Goal: Transaction & Acquisition: Purchase product/service

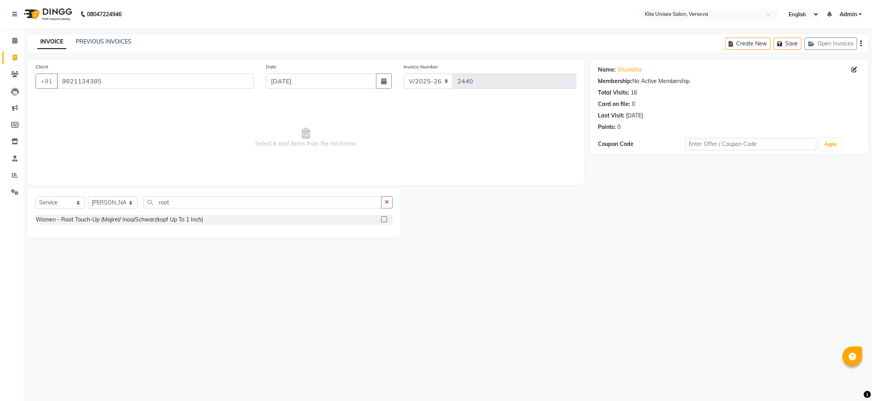
select select "6093"
select select "service"
select select "50189"
type input "root"
click at [13, 42] on icon at bounding box center [14, 41] width 5 height 6
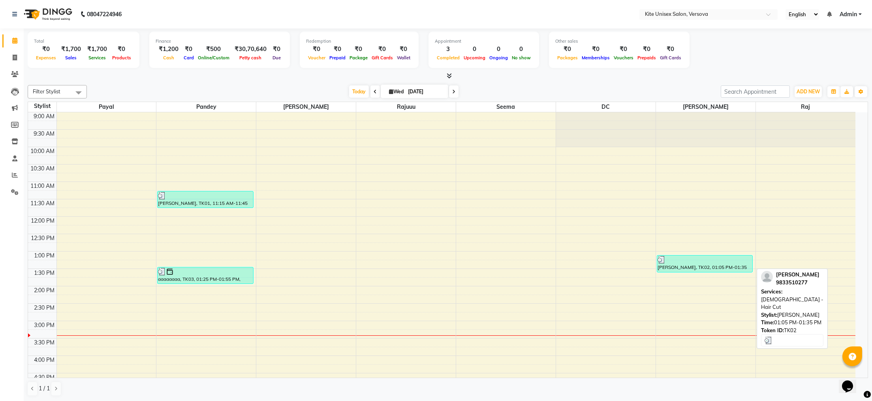
click at [699, 267] on div "[PERSON_NAME], TK02, 01:05 PM-01:35 PM, [DEMOGRAPHIC_DATA] - Hair Cut" at bounding box center [706, 263] width 96 height 17
select select "3"
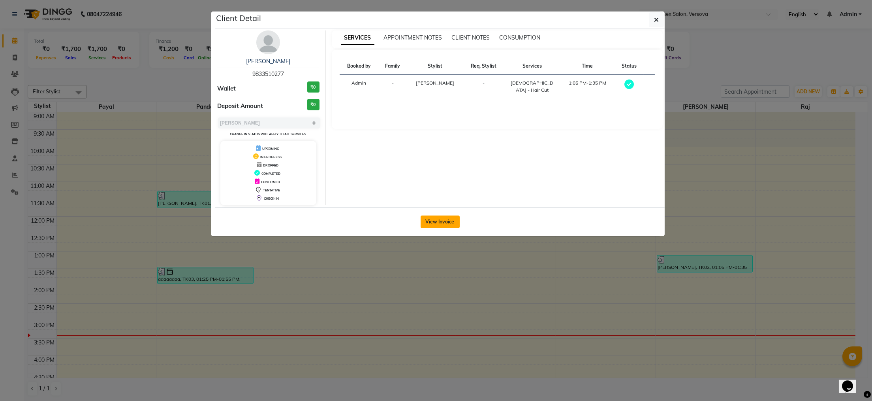
click at [443, 224] on button "View Invoice" at bounding box center [440, 221] width 39 height 13
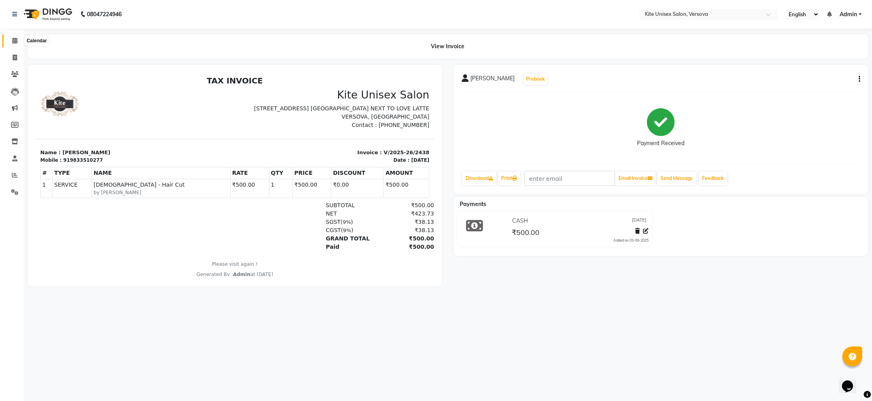
click at [13, 42] on icon at bounding box center [14, 41] width 5 height 6
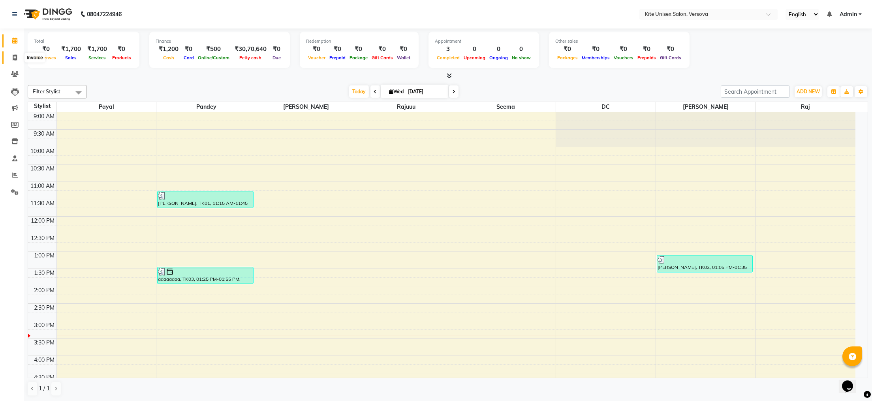
click at [15, 57] on icon at bounding box center [15, 58] width 4 height 6
select select "6093"
select select "service"
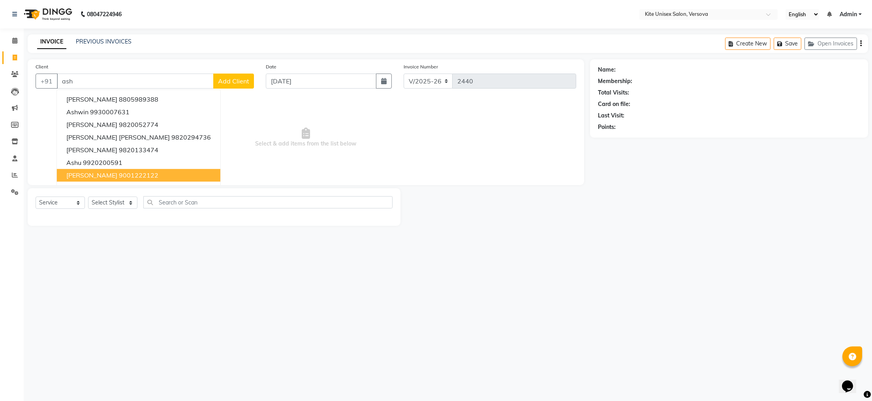
click at [81, 81] on input "ash" at bounding box center [135, 80] width 157 height 15
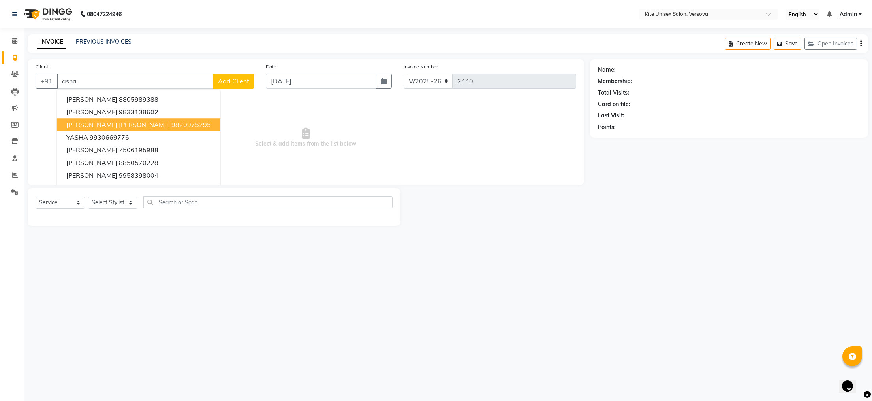
click at [71, 126] on span "[PERSON_NAME] [PERSON_NAME]" at bounding box center [118, 125] width 104 height 8
type input "9820975295"
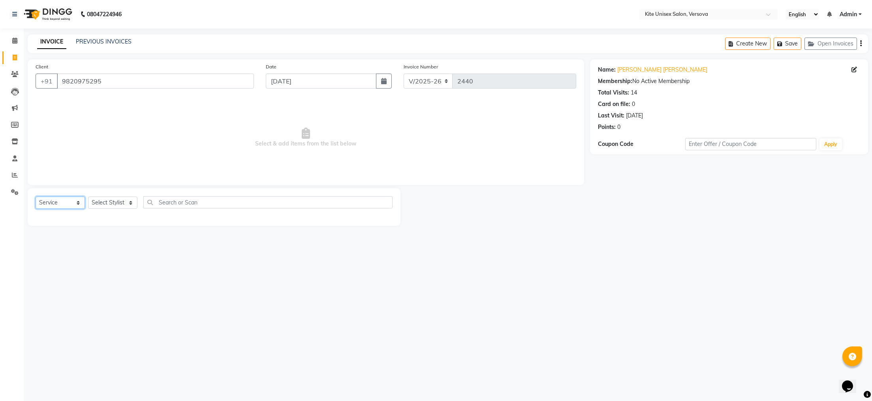
click at [74, 202] on select "Select Service Product Membership Package Voucher Prepaid Gift Card" at bounding box center [60, 202] width 49 height 12
click at [129, 202] on select "Select Stylist [PERSON_NAME] DC [PERSON_NAME] [PERSON_NAME] Rajuuu [PERSON_NAME]" at bounding box center [112, 202] width 49 height 12
select select "68437"
click at [88, 197] on select "Select Stylist [PERSON_NAME] DC [PERSON_NAME] [PERSON_NAME] Rajuuu [PERSON_NAME]" at bounding box center [112, 202] width 49 height 12
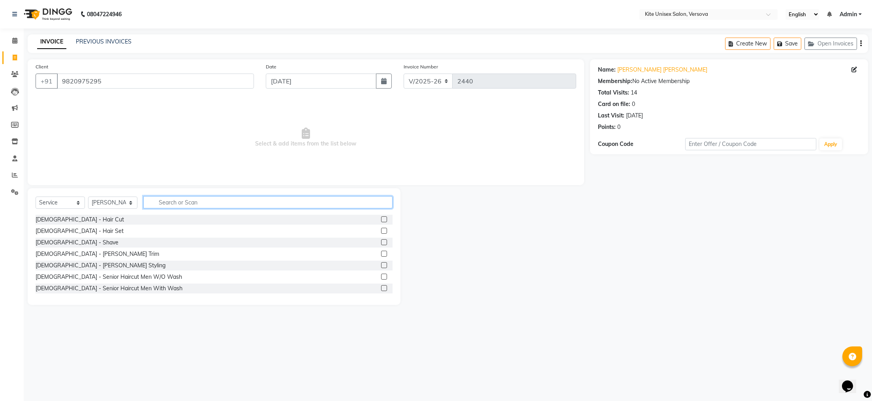
click at [169, 201] on input "text" at bounding box center [267, 202] width 249 height 12
type input "h"
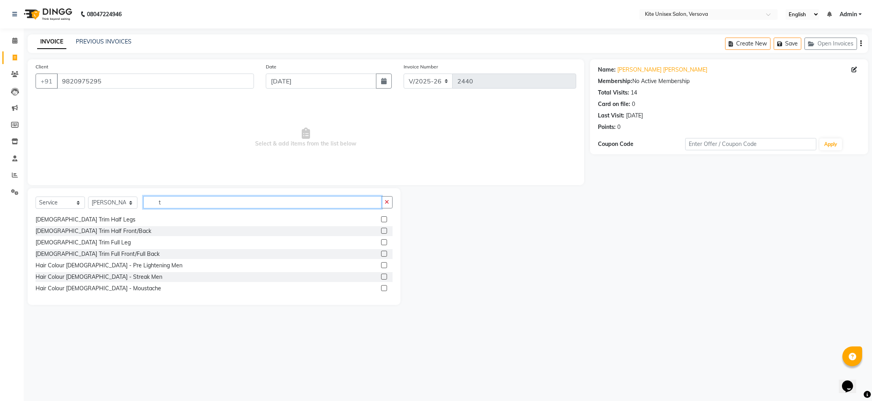
scroll to position [158, 0]
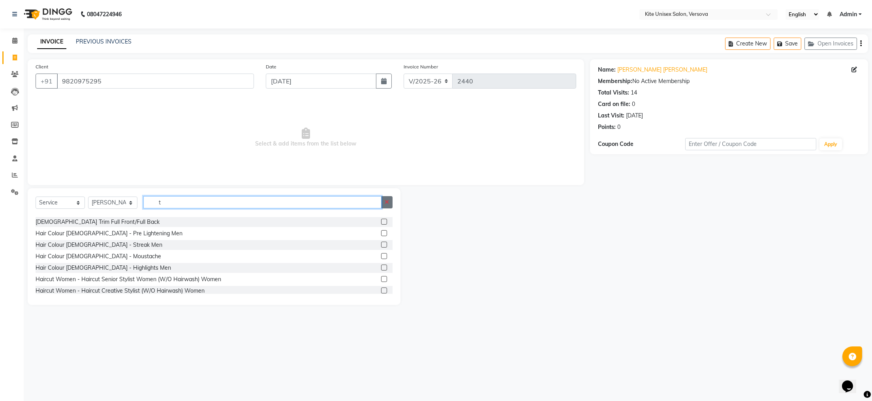
type input "t"
click at [387, 201] on icon "button" at bounding box center [387, 202] width 4 height 6
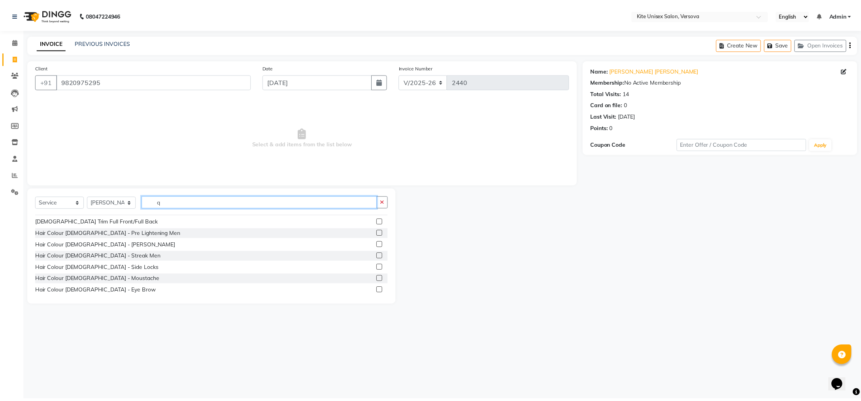
scroll to position [0, 0]
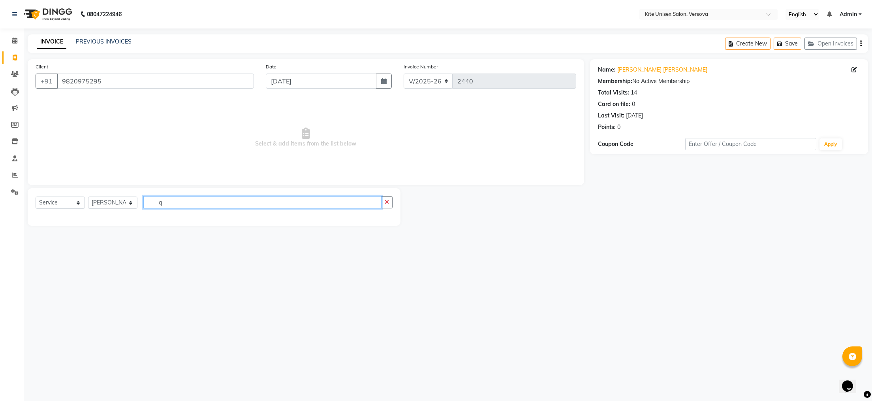
type input "q"
click at [100, 79] on input "9820975295" at bounding box center [155, 80] width 197 height 15
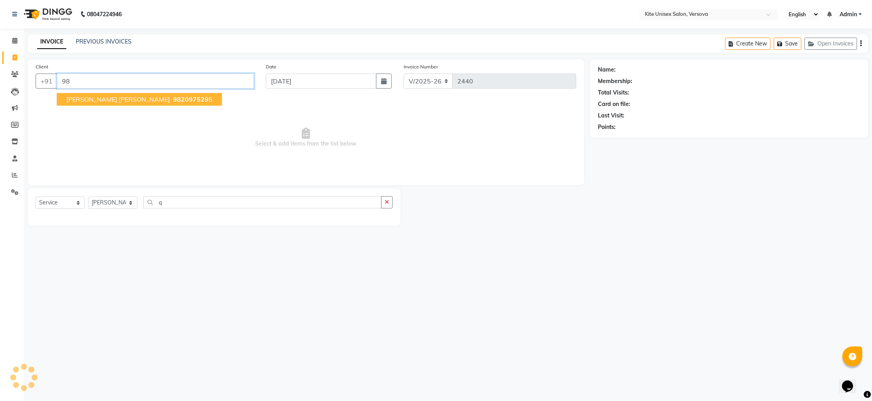
type input "9"
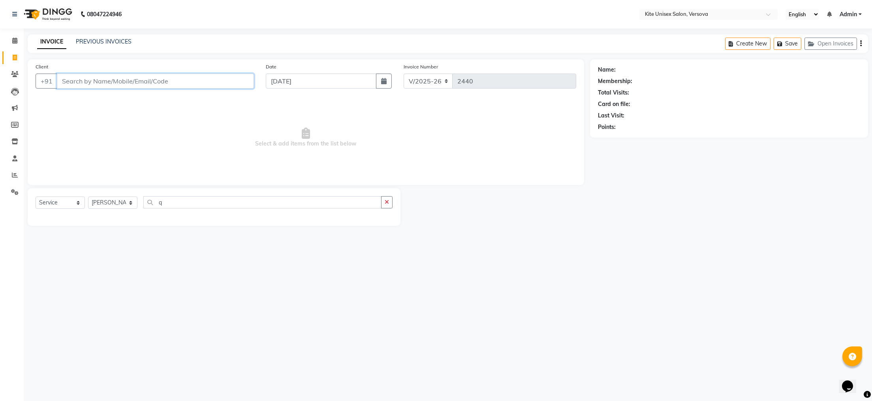
click at [70, 77] on input "Client" at bounding box center [155, 80] width 197 height 15
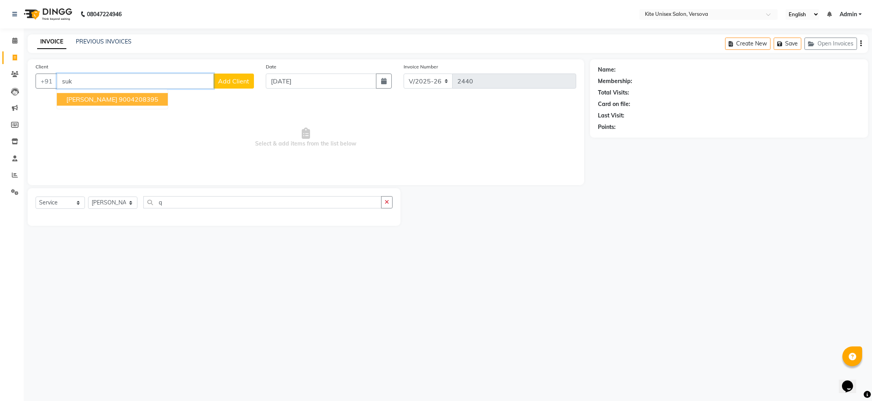
click at [119, 100] on ngb-highlight "9004208395" at bounding box center [139, 99] width 40 height 8
type input "9004208395"
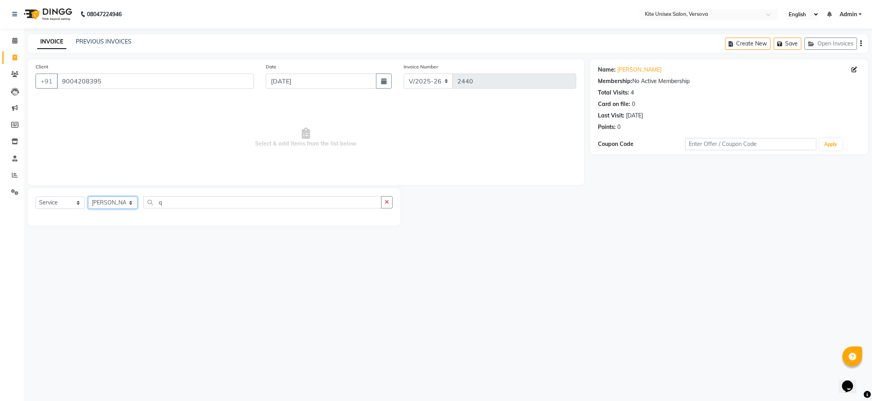
click at [131, 204] on select "Select Stylist [PERSON_NAME] DC [PERSON_NAME] [PERSON_NAME] Rajuuu [PERSON_NAME]" at bounding box center [112, 202] width 49 height 12
select select "50469"
click at [88, 197] on select "Select Stylist [PERSON_NAME] DC [PERSON_NAME] [PERSON_NAME] Rajuuu [PERSON_NAME]" at bounding box center [112, 202] width 49 height 12
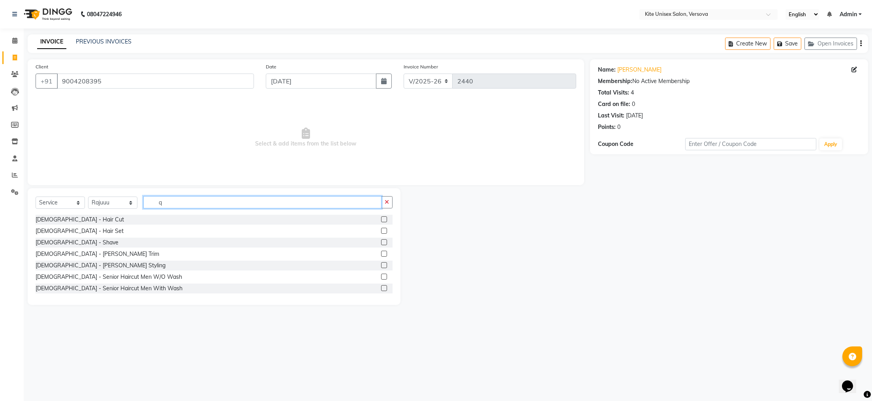
click at [172, 200] on input "q" at bounding box center [262, 202] width 238 height 12
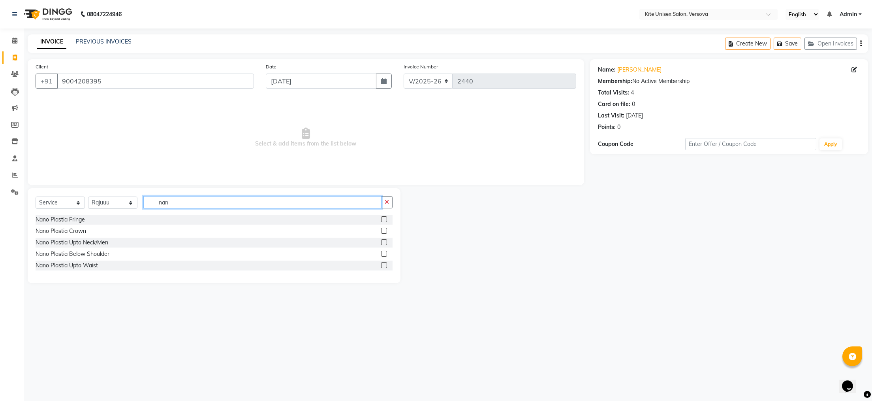
type input "nan"
click at [385, 242] on label at bounding box center [384, 242] width 6 height 6
click at [385, 242] on input "checkbox" at bounding box center [383, 242] width 5 height 5
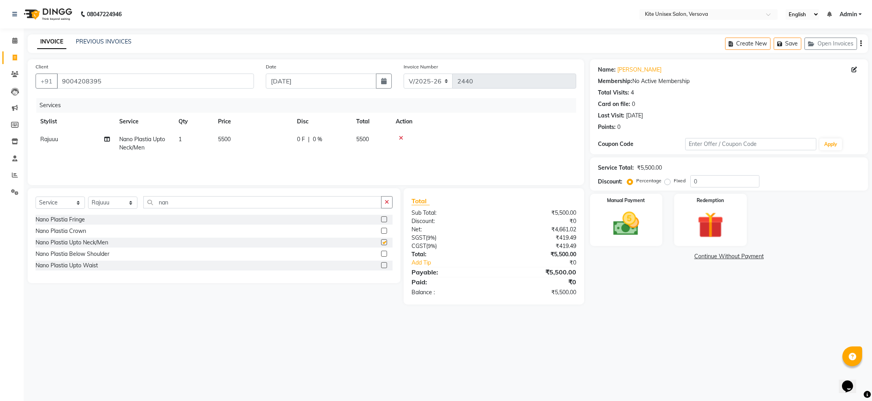
checkbox input "false"
click at [384, 252] on label at bounding box center [384, 254] width 6 height 6
click at [384, 252] on input "checkbox" at bounding box center [383, 253] width 5 height 5
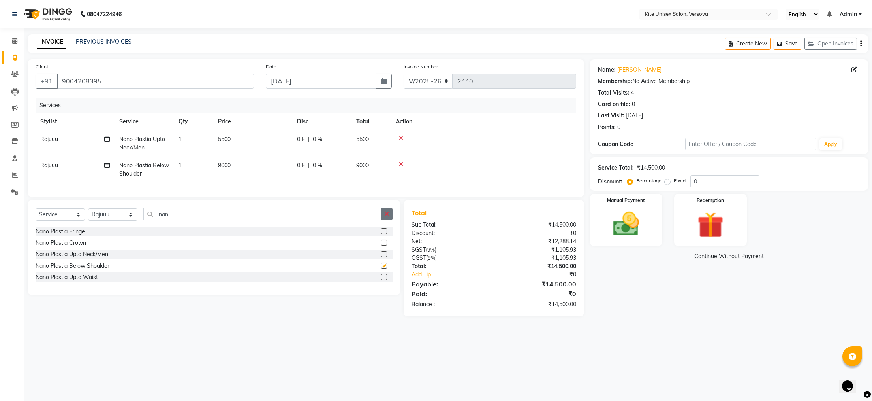
checkbox input "false"
click at [402, 161] on icon at bounding box center [401, 164] width 4 height 6
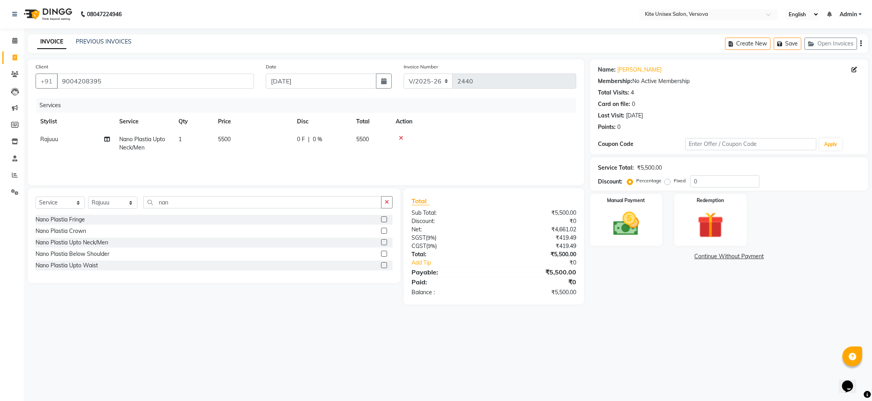
click at [370, 136] on td "5500" at bounding box center [372, 143] width 40 height 26
select select "50469"
click at [320, 140] on input "5500" at bounding box center [290, 141] width 70 height 12
type input "5"
type input "3200"
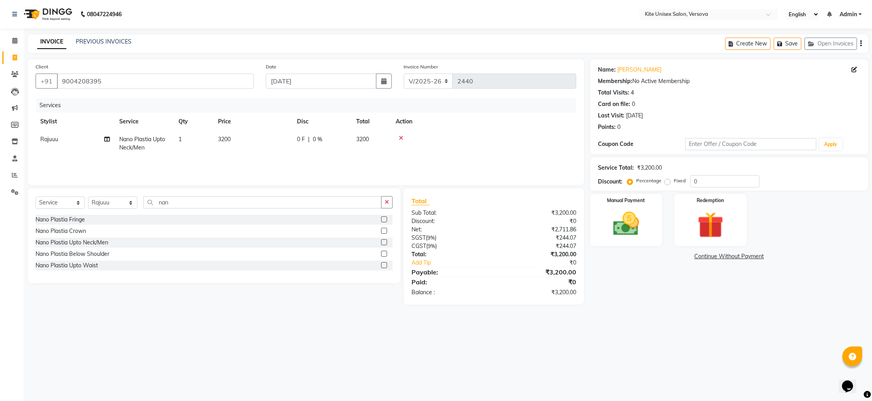
click at [394, 324] on div "08047224946 Select Location × Kite Unisex Salon, Versova English ENGLISH Españo…" at bounding box center [436, 200] width 872 height 401
click at [622, 230] on img at bounding box center [626, 223] width 44 height 31
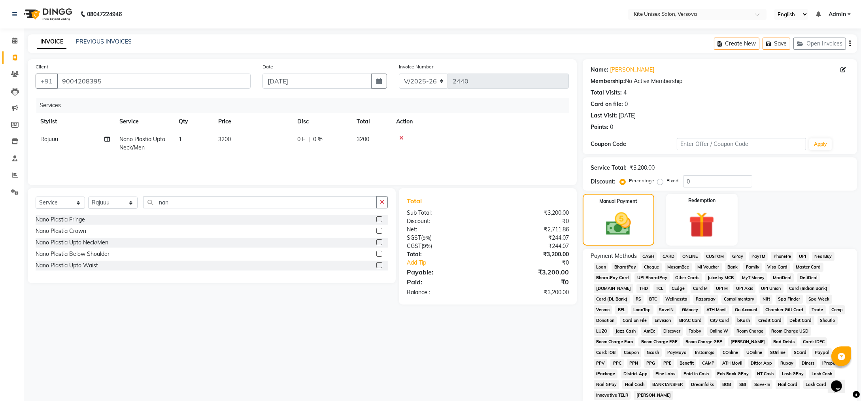
click at [666, 255] on span "CARD" at bounding box center [667, 256] width 17 height 9
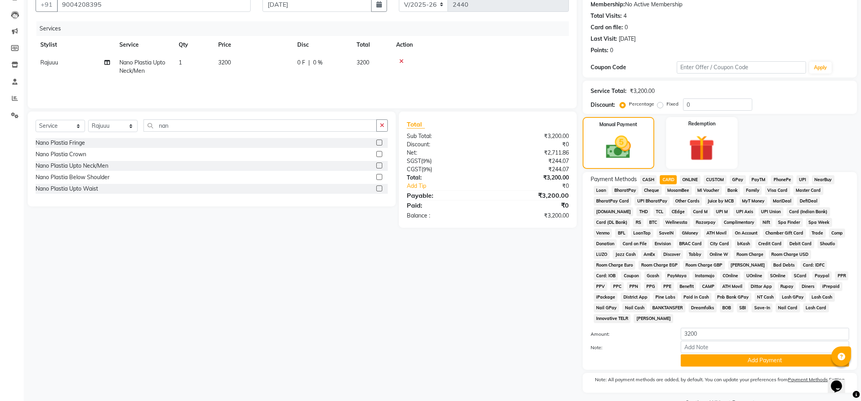
scroll to position [86, 0]
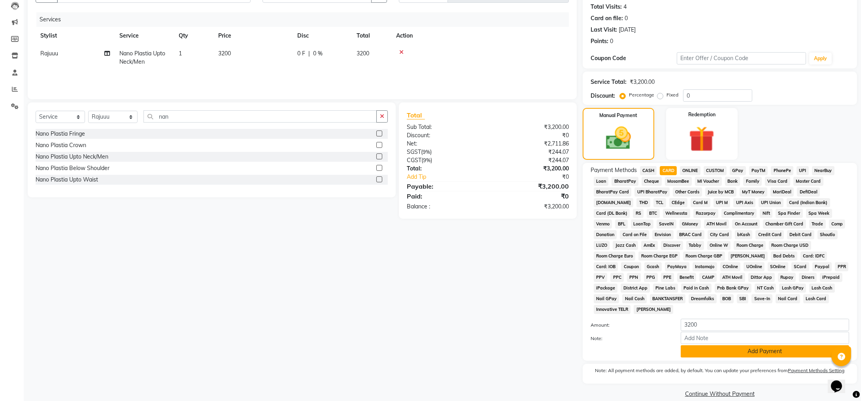
click at [695, 345] on button "Add Payment" at bounding box center [764, 351] width 168 height 12
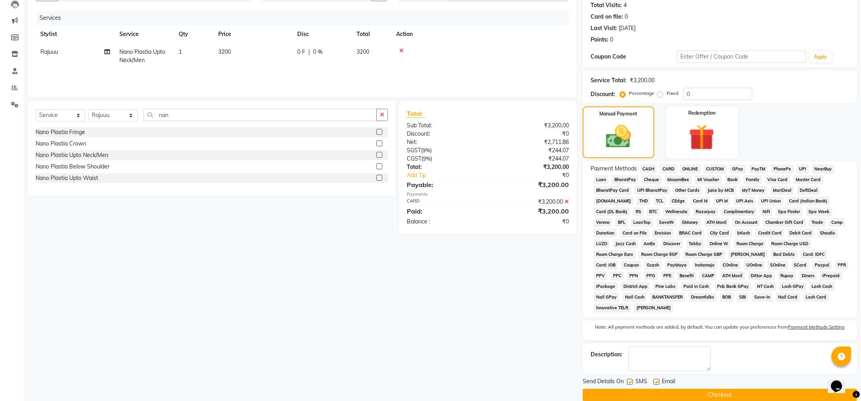
scroll to position [88, 0]
click at [690, 388] on button "Checkout" at bounding box center [719, 394] width 274 height 12
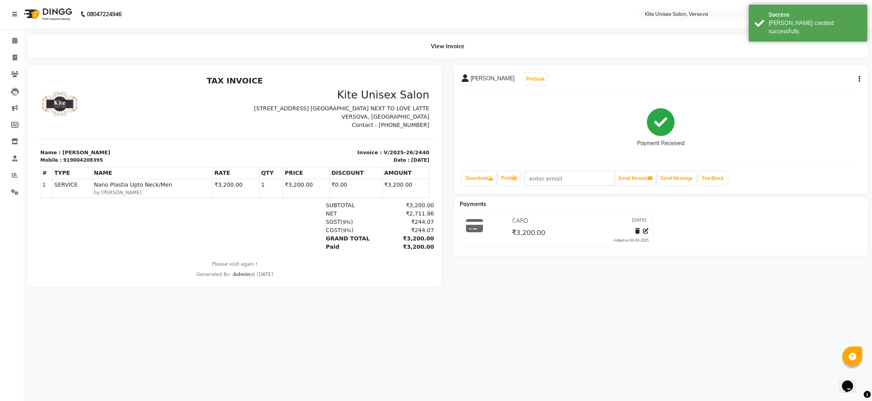
select select "6093"
select select "service"
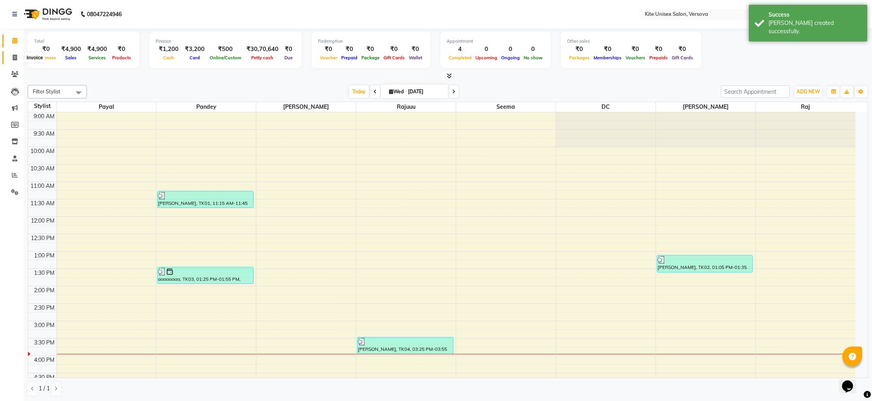
click at [14, 56] on icon at bounding box center [15, 58] width 4 height 6
select select "service"
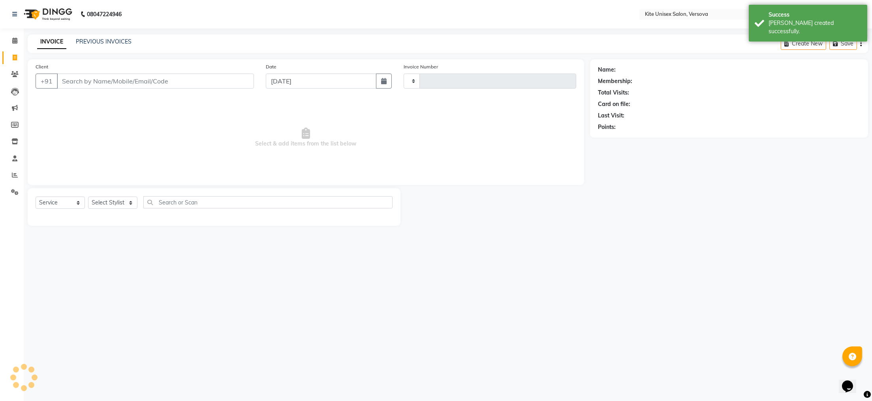
type input "2441"
select select "6093"
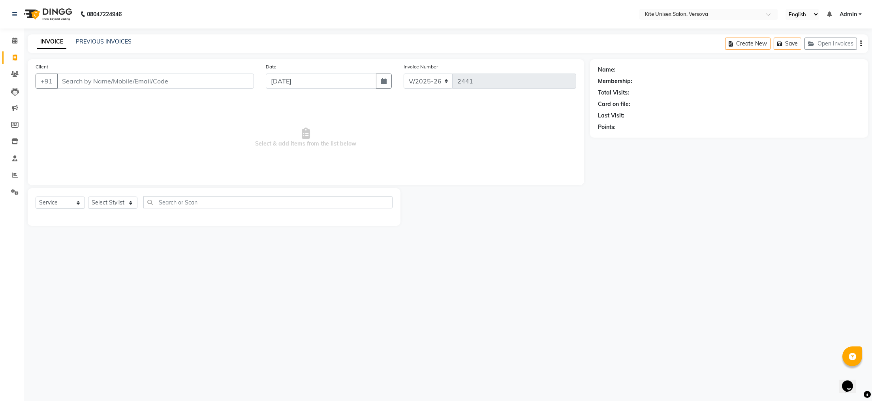
click at [68, 80] on input "Client" at bounding box center [155, 80] width 197 height 15
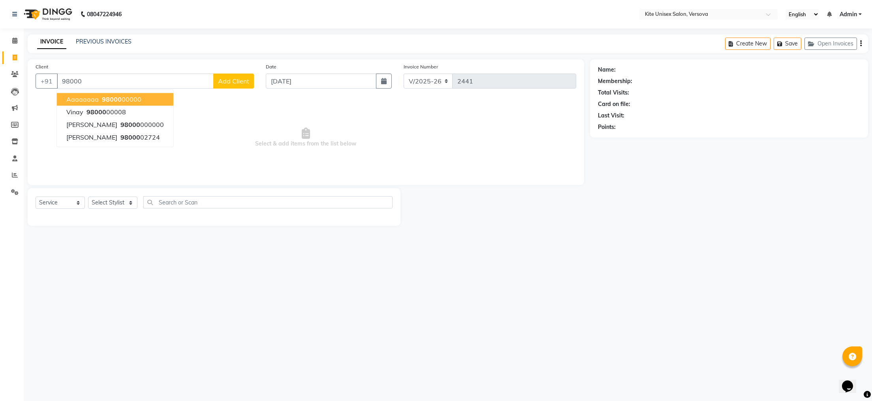
click at [90, 101] on span "aaaaaaaa" at bounding box center [82, 99] width 32 height 8
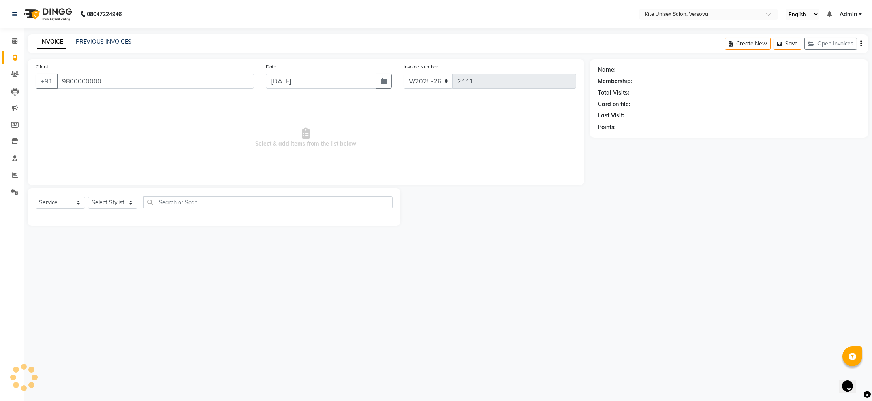
type input "9800000000"
click at [132, 205] on select "Select Stylist [PERSON_NAME] DC [PERSON_NAME] [PERSON_NAME] Rajuuu [PERSON_NAME]" at bounding box center [112, 202] width 49 height 12
select select "51986"
click at [88, 197] on select "Select Stylist [PERSON_NAME] DC [PERSON_NAME] [PERSON_NAME] Rajuuu [PERSON_NAME]" at bounding box center [112, 202] width 49 height 12
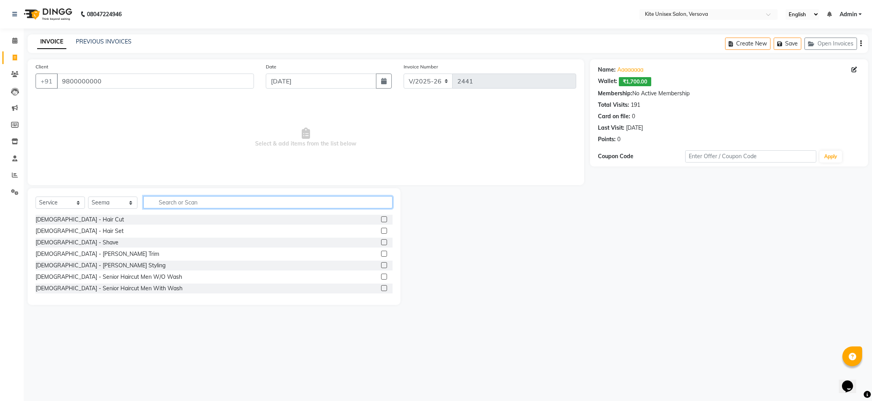
click at [162, 204] on input "text" at bounding box center [267, 202] width 249 height 12
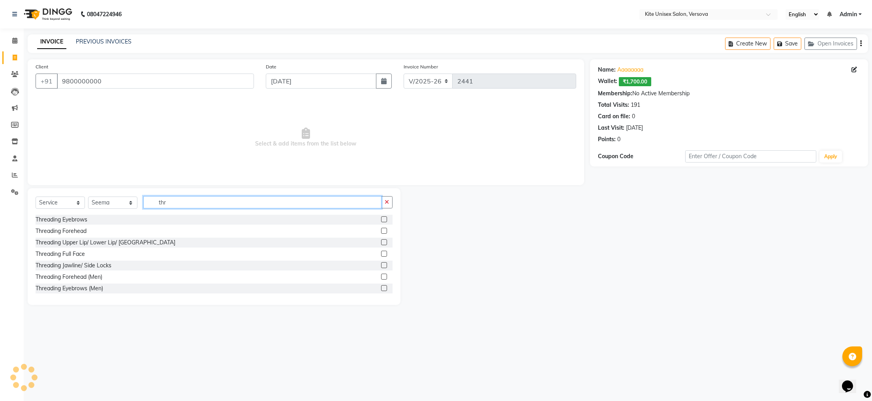
type input "thr"
click at [381, 252] on label at bounding box center [384, 254] width 6 height 6
click at [381, 252] on input "checkbox" at bounding box center [383, 253] width 5 height 5
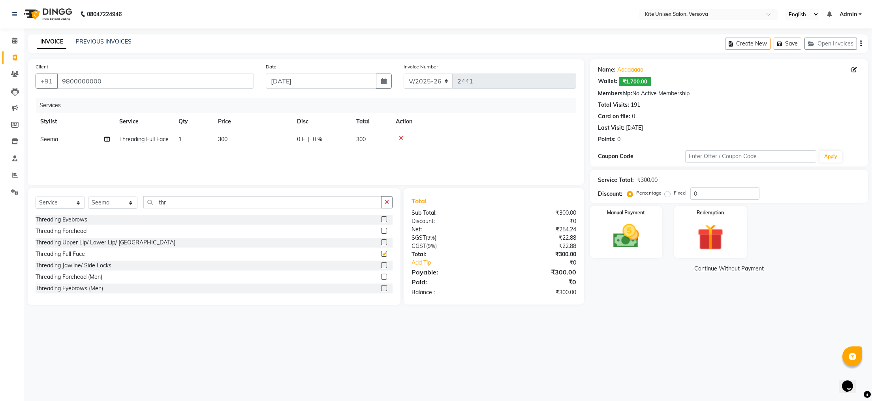
checkbox input "false"
click at [369, 138] on td "300" at bounding box center [372, 139] width 40 height 18
select select "51986"
click at [306, 138] on input "300" at bounding box center [290, 141] width 70 height 12
type input "3"
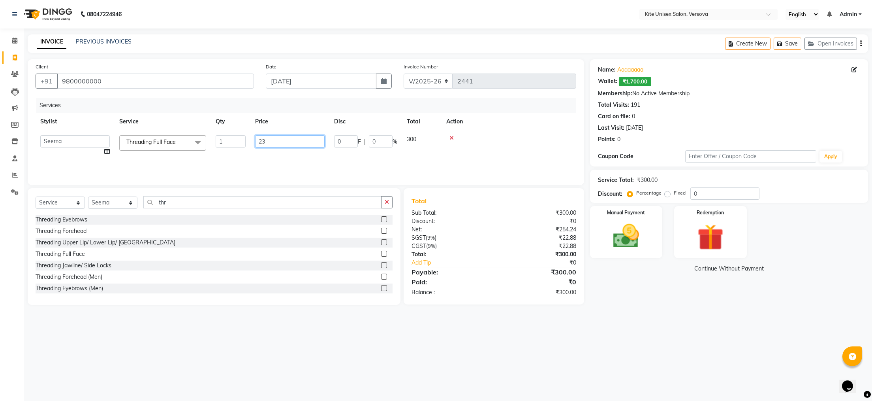
type input "230"
click at [411, 323] on div "08047224946 Select Location × Kite Unisex Salon, Versova English ENGLISH Españo…" at bounding box center [436, 200] width 872 height 401
click at [627, 242] on img at bounding box center [626, 235] width 44 height 31
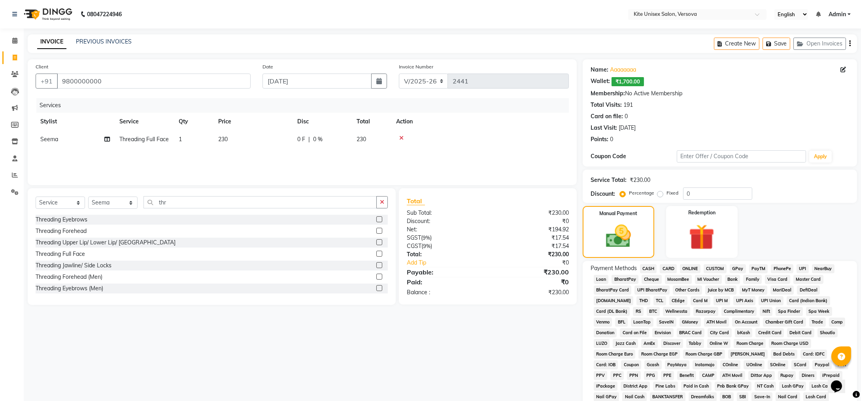
click at [735, 267] on span "GPay" at bounding box center [737, 268] width 16 height 9
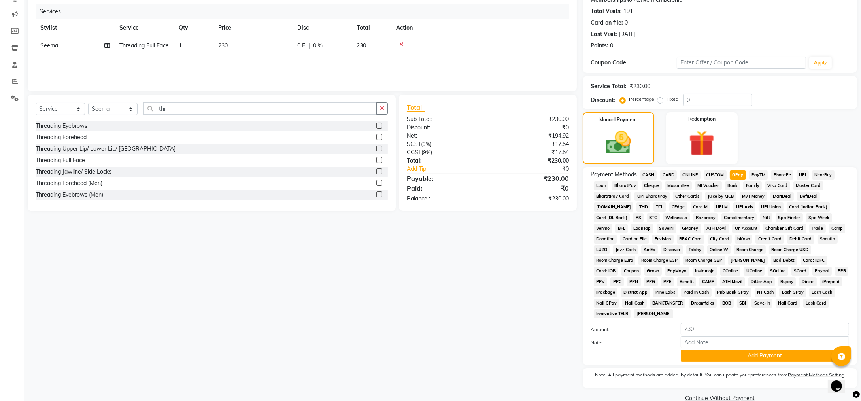
scroll to position [98, 0]
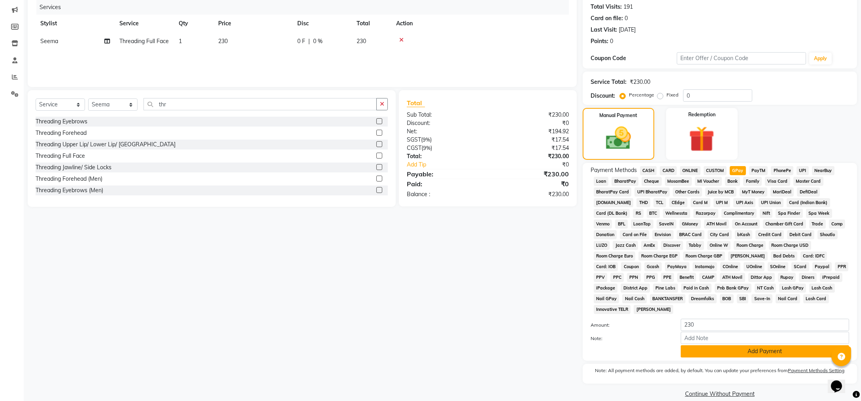
click at [707, 345] on button "Add Payment" at bounding box center [764, 351] width 168 height 12
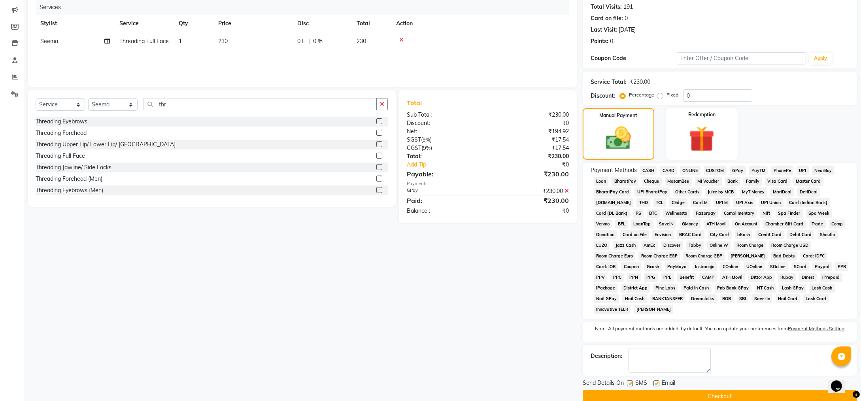
scroll to position [100, 0]
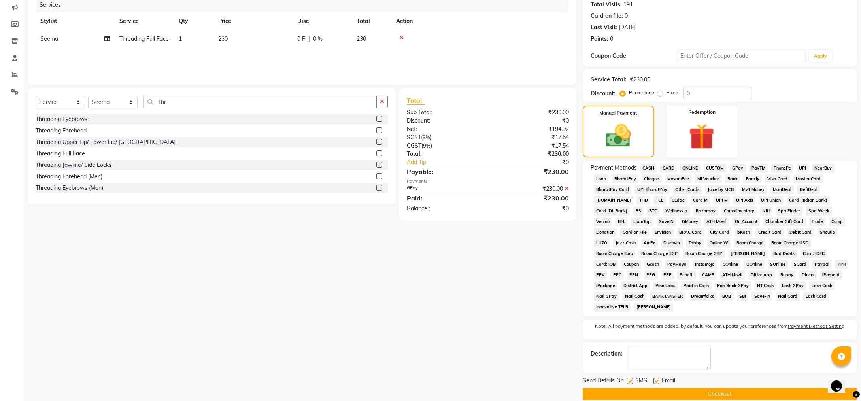
click at [688, 388] on button "Checkout" at bounding box center [719, 394] width 274 height 12
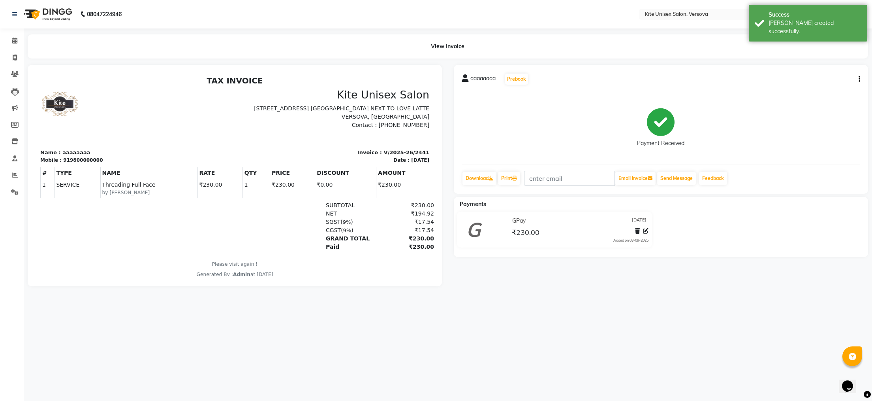
select select "6093"
select select "service"
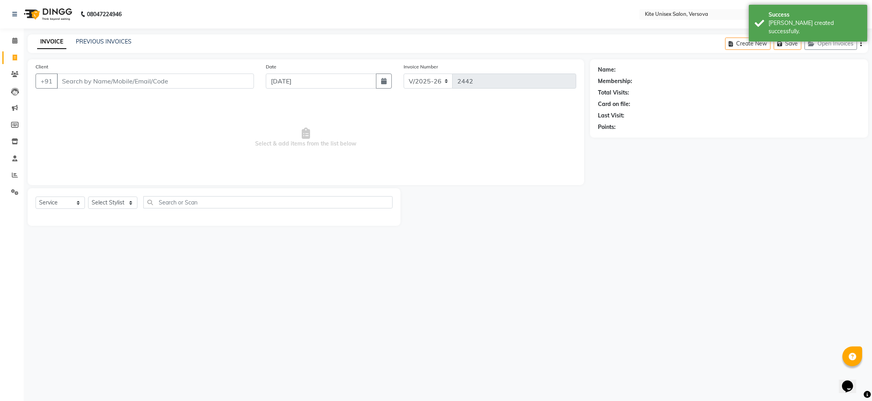
click at [68, 79] on input "Client" at bounding box center [155, 80] width 197 height 15
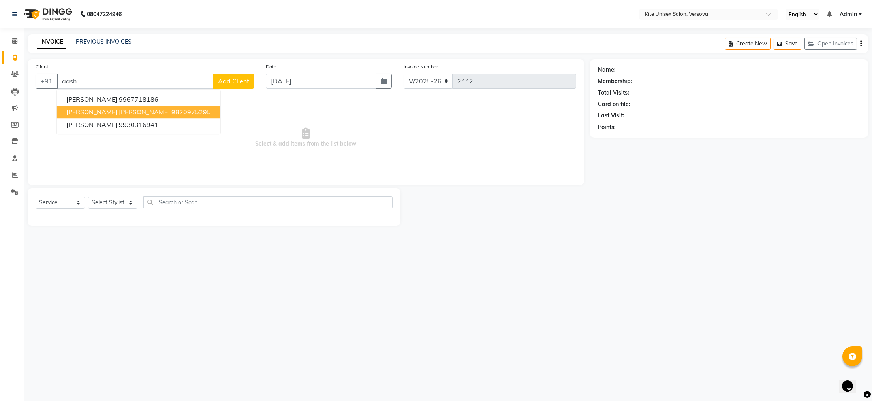
click at [105, 113] on span "[PERSON_NAME] [PERSON_NAME]" at bounding box center [118, 112] width 104 height 8
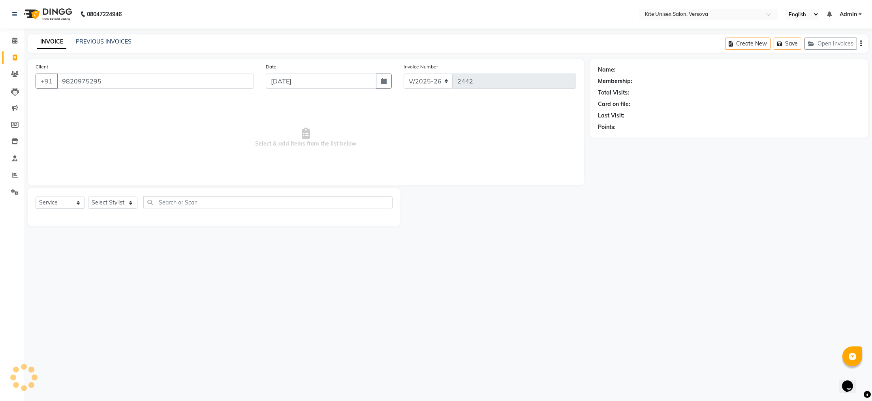
type input "9820975295"
click at [132, 203] on select "Select Stylist [PERSON_NAME] DC [PERSON_NAME] [PERSON_NAME] Rajuuu [PERSON_NAME]" at bounding box center [112, 202] width 49 height 12
select select "68437"
click at [88, 197] on select "Select Stylist [PERSON_NAME] DC [PERSON_NAME] [PERSON_NAME] Rajuuu [PERSON_NAME]" at bounding box center [112, 202] width 49 height 12
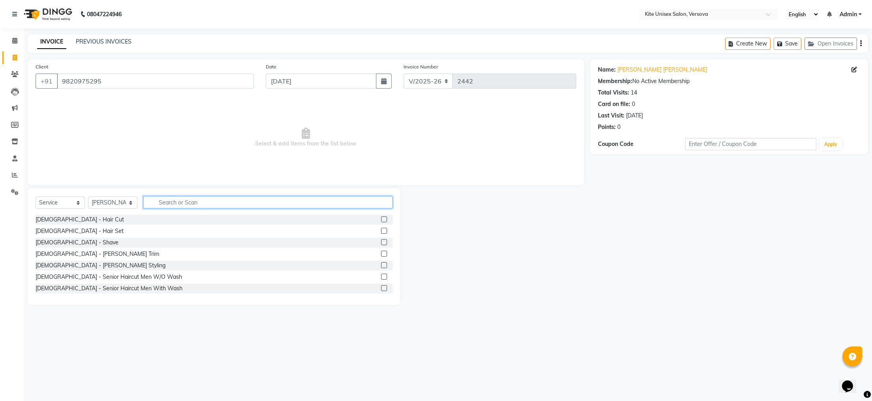
click at [159, 204] on input "text" at bounding box center [267, 202] width 249 height 12
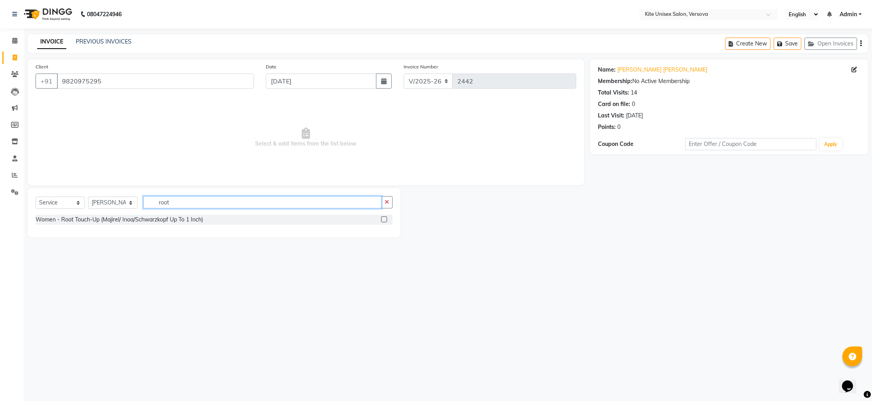
type input "root"
click at [384, 218] on label at bounding box center [384, 219] width 6 height 6
click at [384, 218] on input "checkbox" at bounding box center [383, 219] width 5 height 5
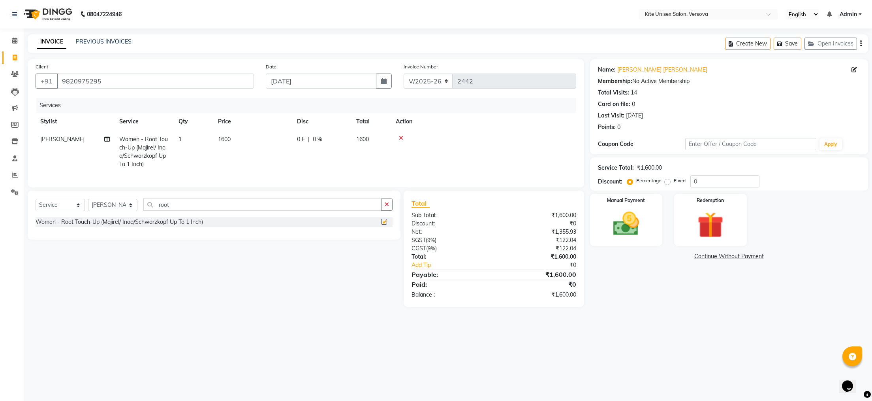
checkbox input "false"
click at [371, 135] on td "1600" at bounding box center [372, 151] width 40 height 43
select select "68437"
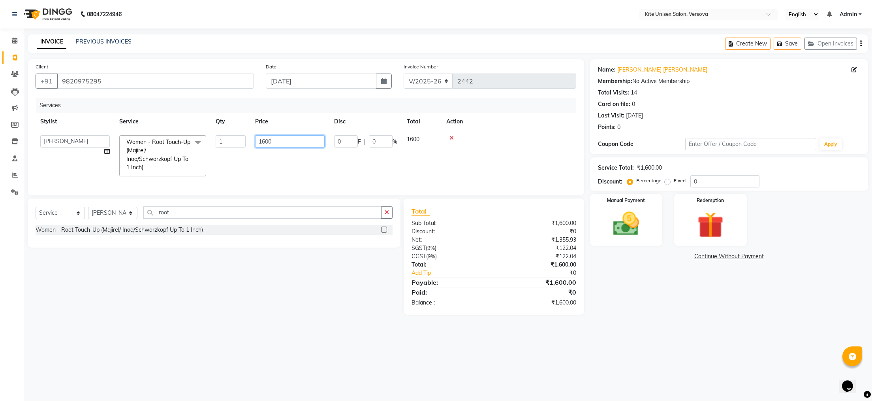
click at [291, 139] on input "1600" at bounding box center [290, 141] width 70 height 12
type input "1"
type input "1280"
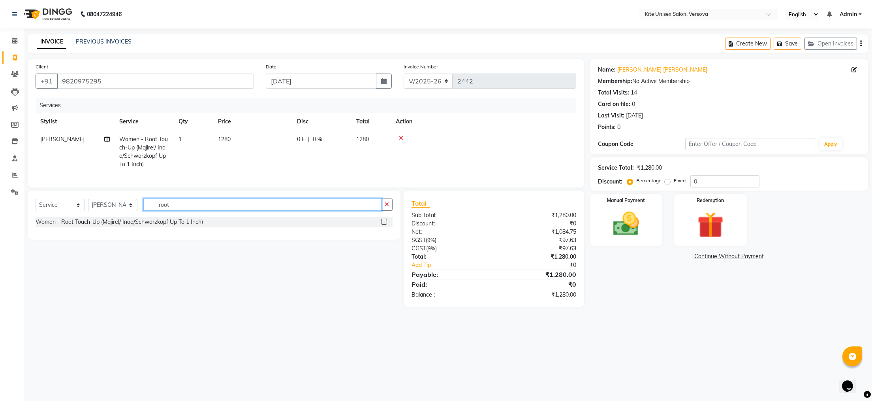
click at [209, 211] on input "root" at bounding box center [262, 204] width 238 height 12
type input "r"
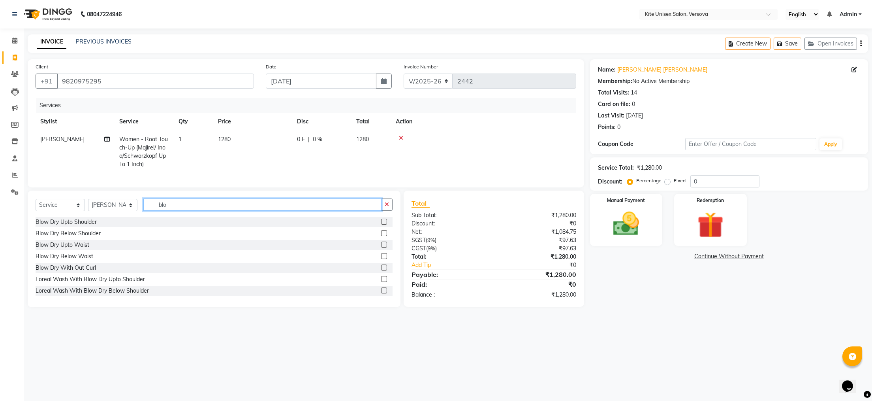
type input "blo"
click at [381, 224] on label at bounding box center [384, 222] width 6 height 6
click at [381, 224] on input "checkbox" at bounding box center [383, 221] width 5 height 5
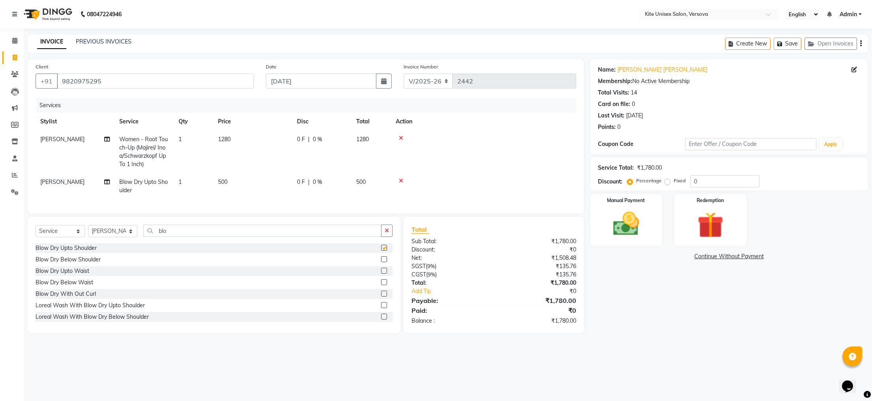
checkbox input "false"
click at [371, 180] on td "500" at bounding box center [372, 186] width 40 height 26
select select "68437"
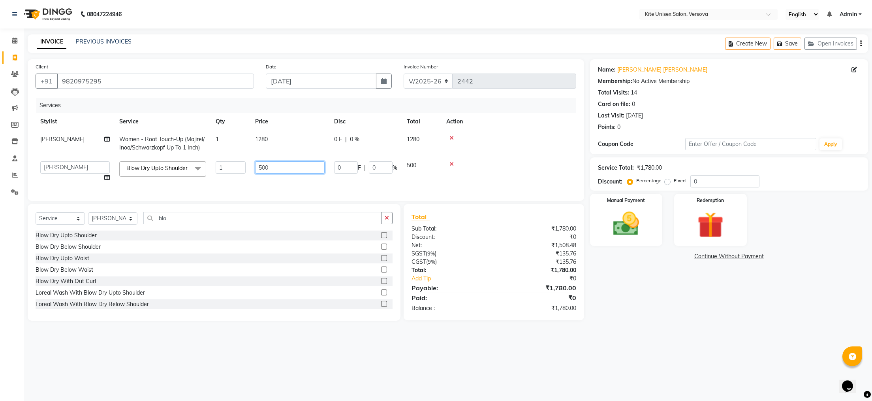
click at [302, 167] on input "500" at bounding box center [290, 167] width 70 height 12
type input "5"
type input "600"
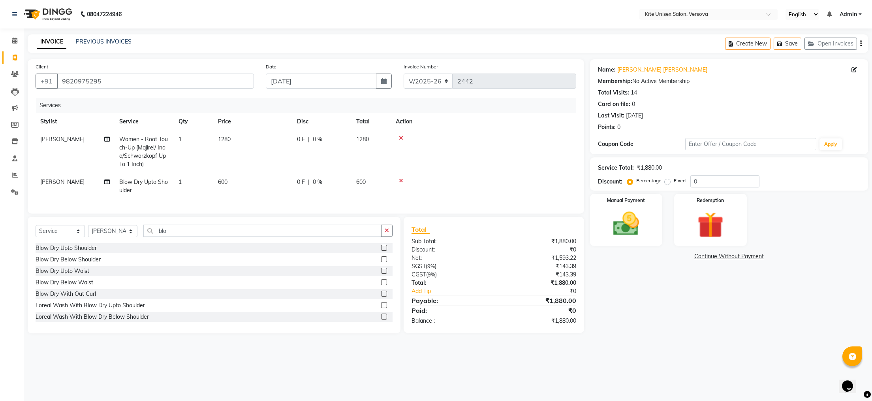
click at [395, 377] on div "08047224946 Select Location × Kite Unisex Salon, Versova English ENGLISH Españo…" at bounding box center [436, 200] width 872 height 401
click at [612, 237] on img at bounding box center [626, 223] width 44 height 31
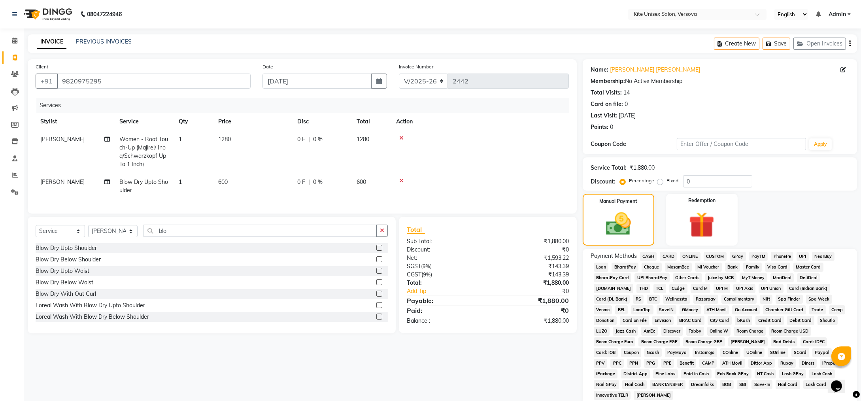
click at [736, 255] on span "GPay" at bounding box center [737, 256] width 16 height 9
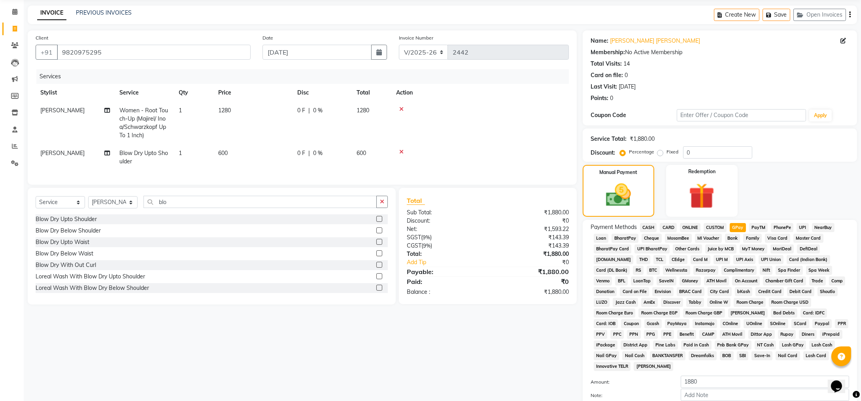
scroll to position [86, 0]
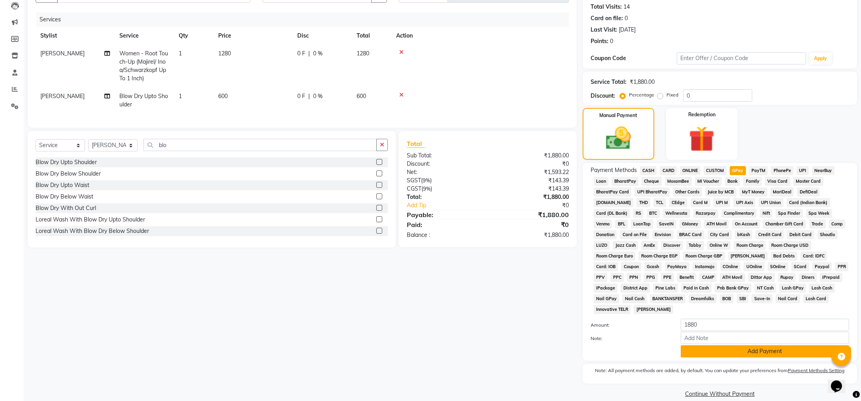
click at [693, 345] on button "Add Payment" at bounding box center [764, 351] width 168 height 12
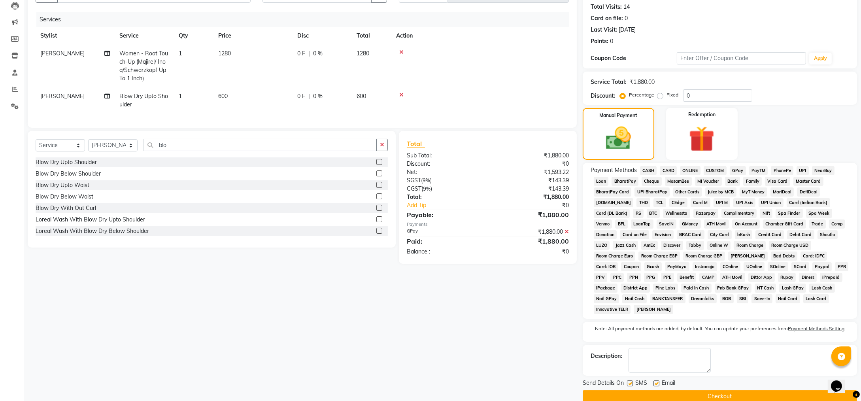
click at [679, 390] on button "Checkout" at bounding box center [719, 396] width 274 height 12
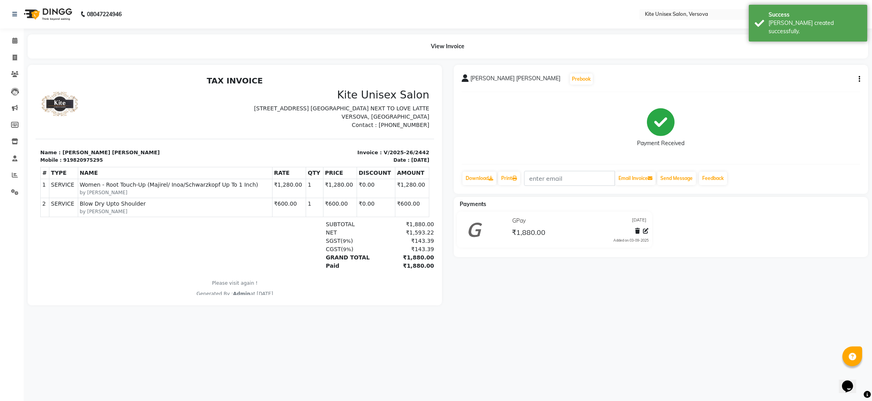
select select "6093"
select select "service"
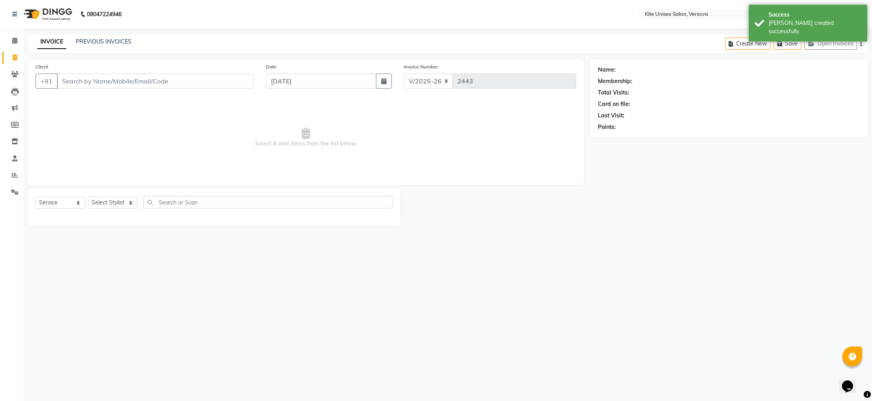
click at [71, 79] on input "Client" at bounding box center [155, 80] width 197 height 15
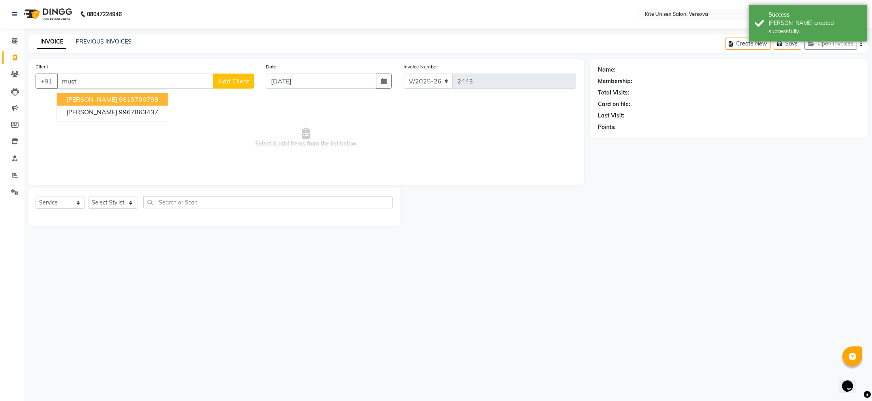
click at [119, 98] on ngb-highlight "9819790798" at bounding box center [139, 99] width 40 height 8
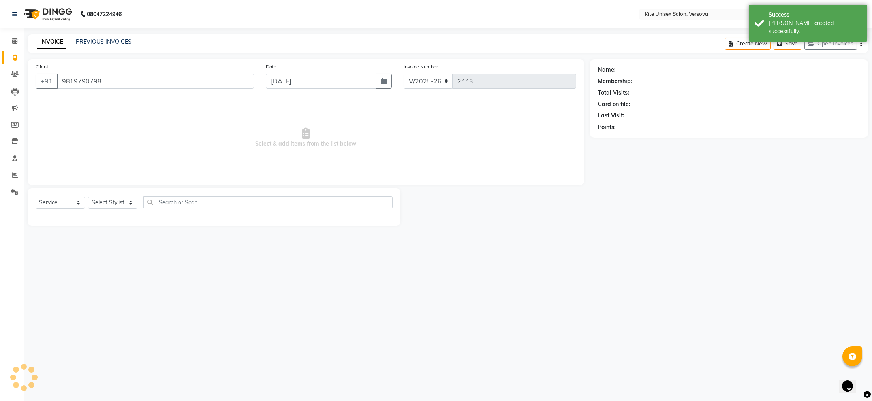
type input "9819790798"
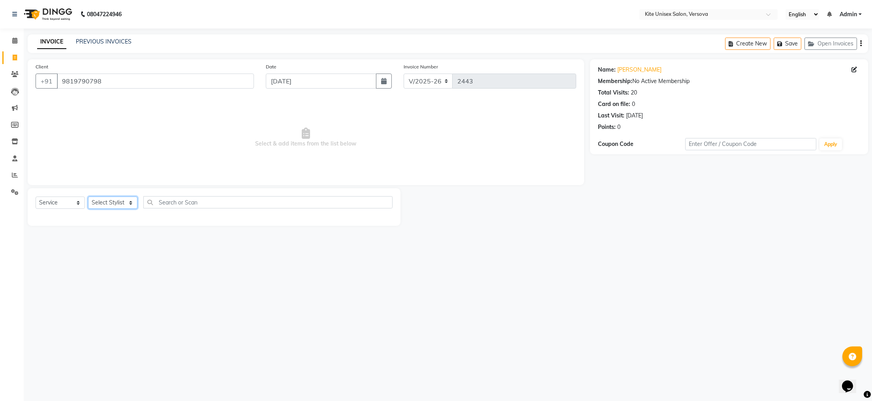
click at [131, 202] on select "Select Stylist [PERSON_NAME] DC [PERSON_NAME] [PERSON_NAME] Rajuuu [PERSON_NAME]" at bounding box center [112, 202] width 49 height 12
select select "50469"
click at [88, 197] on select "Select Stylist [PERSON_NAME] DC [PERSON_NAME] [PERSON_NAME] Rajuuu [PERSON_NAME]" at bounding box center [112, 202] width 49 height 12
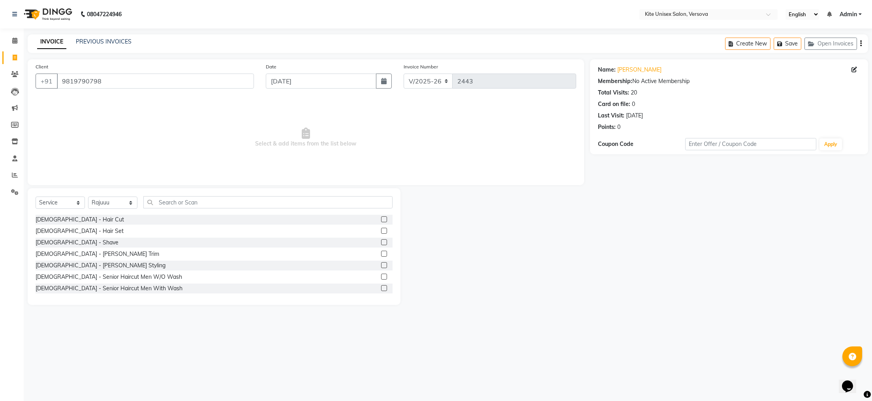
click at [381, 253] on label at bounding box center [384, 254] width 6 height 6
click at [381, 253] on input "checkbox" at bounding box center [383, 253] width 5 height 5
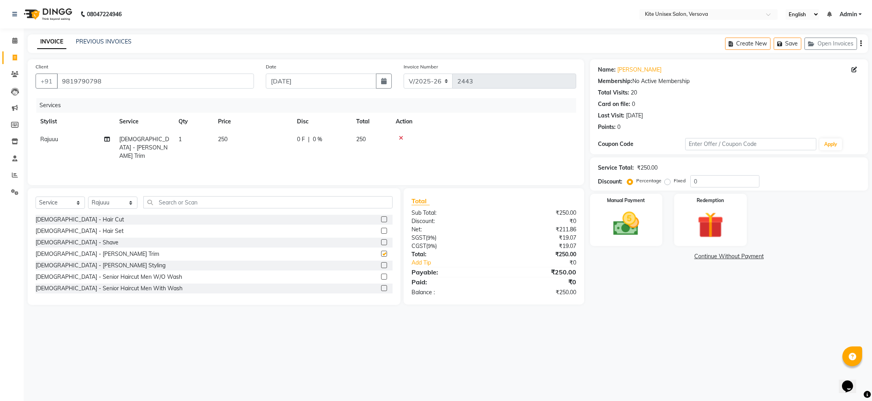
checkbox input "false"
click at [186, 202] on input "text" at bounding box center [267, 202] width 249 height 12
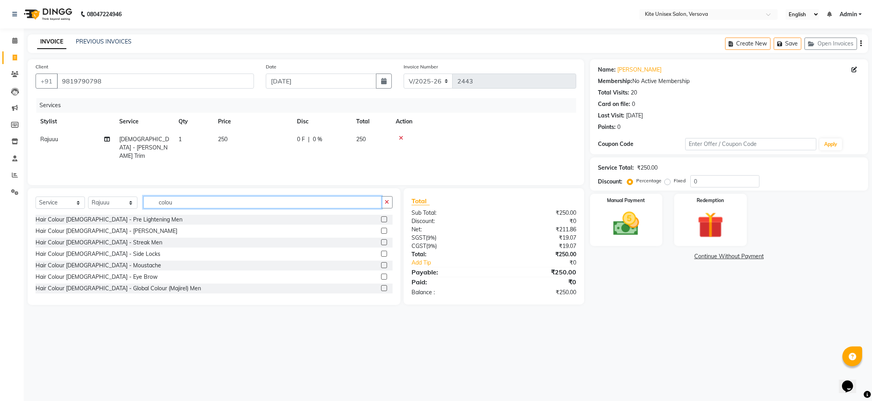
type input "colou"
click at [381, 287] on label at bounding box center [384, 288] width 6 height 6
click at [381, 287] on input "checkbox" at bounding box center [383, 288] width 5 height 5
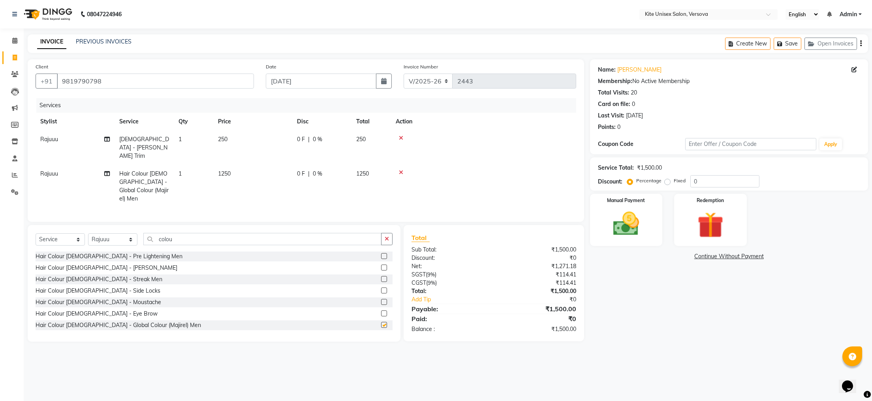
checkbox input "false"
click at [371, 165] on td "1250" at bounding box center [372, 186] width 40 height 43
select select "50469"
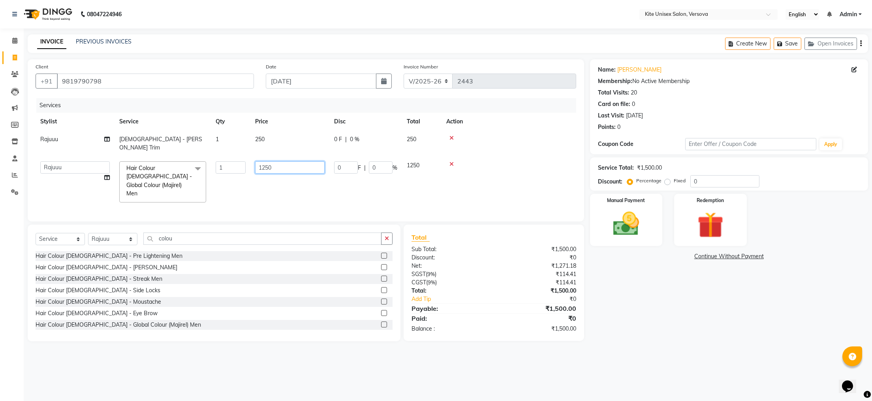
click at [299, 161] on input "1250" at bounding box center [290, 167] width 70 height 12
type input "1200"
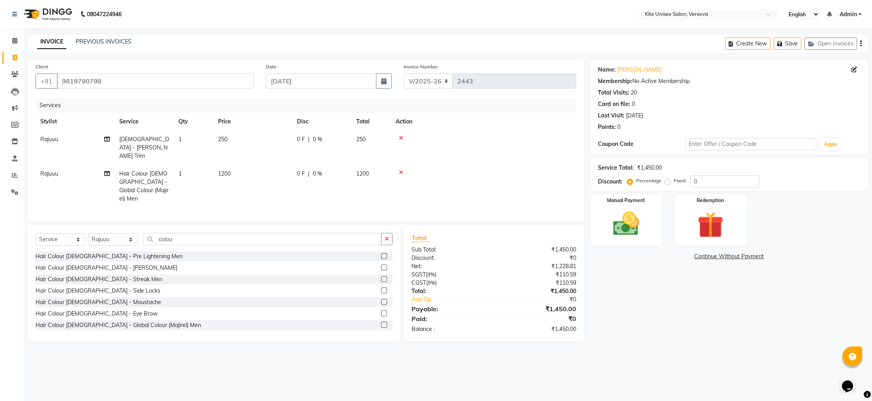
click at [344, 342] on div "08047224946 Select Location × Kite Unisex Salon, Versova English ENGLISH Españo…" at bounding box center [436, 200] width 872 height 401
click at [198, 233] on input "colou" at bounding box center [262, 239] width 238 height 12
type input "c"
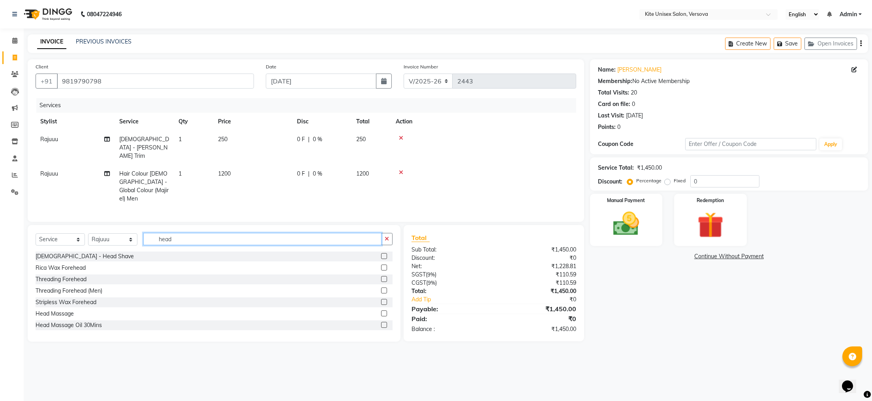
type input "head"
click at [381, 310] on label at bounding box center [384, 313] width 6 height 6
click at [381, 311] on input "checkbox" at bounding box center [383, 313] width 5 height 5
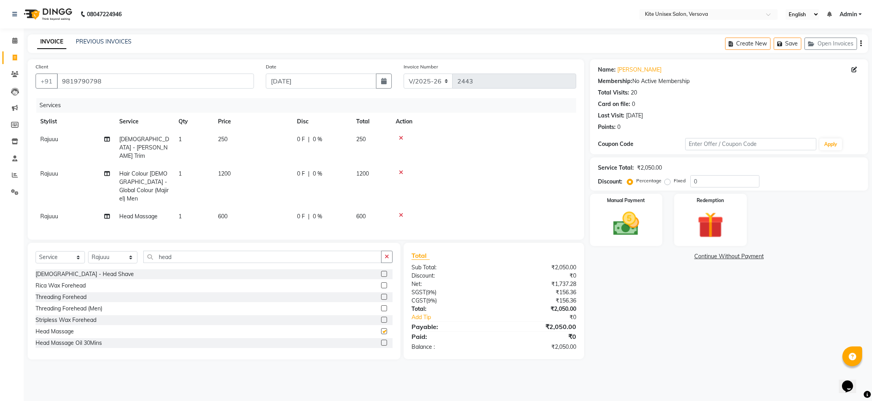
checkbox input "false"
click at [192, 251] on input "head" at bounding box center [262, 257] width 238 height 12
type input "h"
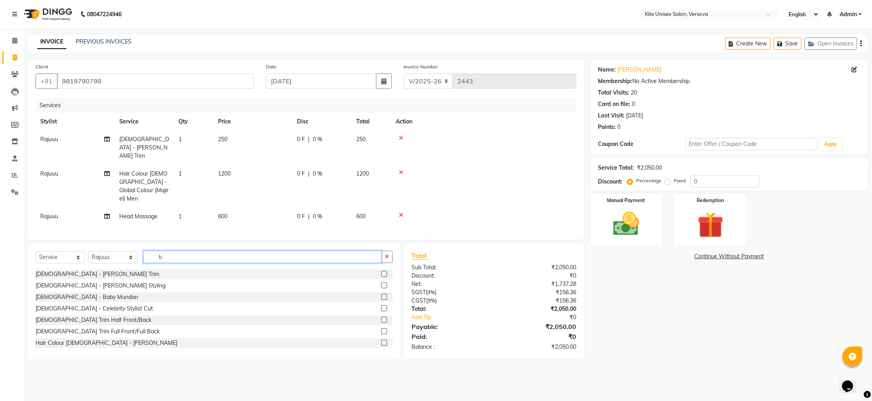
type input "b"
click at [381, 339] on label at bounding box center [384, 342] width 6 height 6
click at [381, 340] on input "checkbox" at bounding box center [383, 342] width 5 height 5
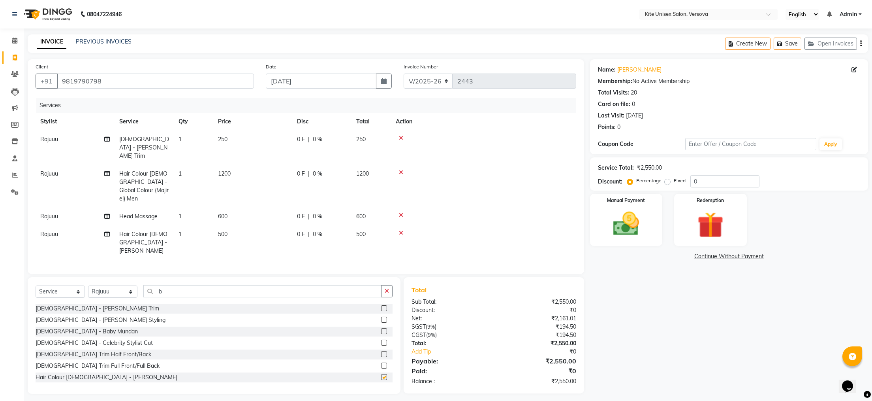
checkbox input "false"
click at [369, 138] on td "250" at bounding box center [372, 147] width 40 height 34
select select "50469"
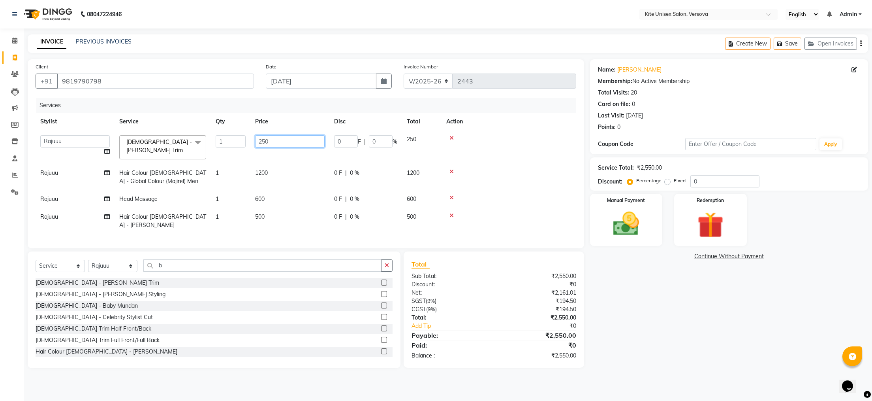
click at [318, 141] on input "250" at bounding box center [290, 141] width 70 height 12
type input "2"
type input "200"
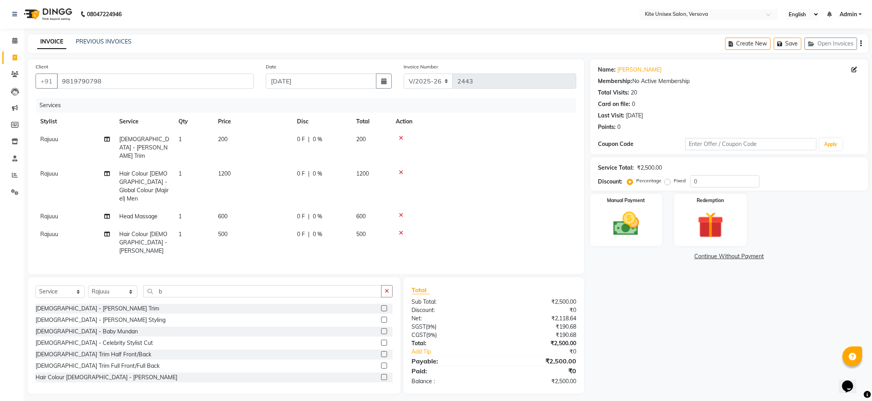
click at [445, 377] on main "INVOICE PREVIOUS INVOICES Create New Save Open Invoices Client [PHONE_NUMBER] D…" at bounding box center [448, 219] width 849 height 371
click at [196, 285] on input "b" at bounding box center [262, 291] width 238 height 12
click at [381, 305] on label at bounding box center [384, 308] width 6 height 6
click at [381, 306] on input "checkbox" at bounding box center [383, 308] width 5 height 5
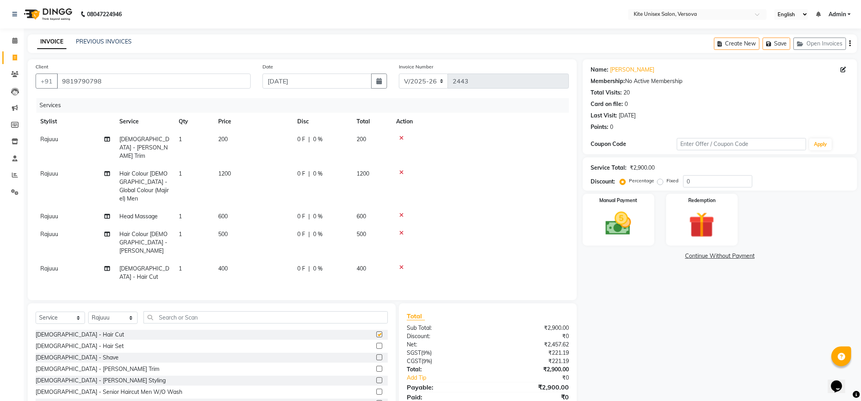
checkbox input "false"
click at [370, 164] on td "1200" at bounding box center [372, 185] width 40 height 43
select select "50469"
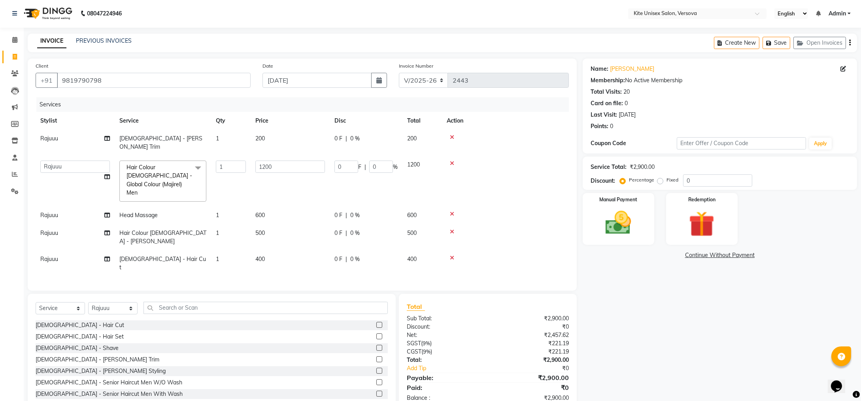
scroll to position [0, 0]
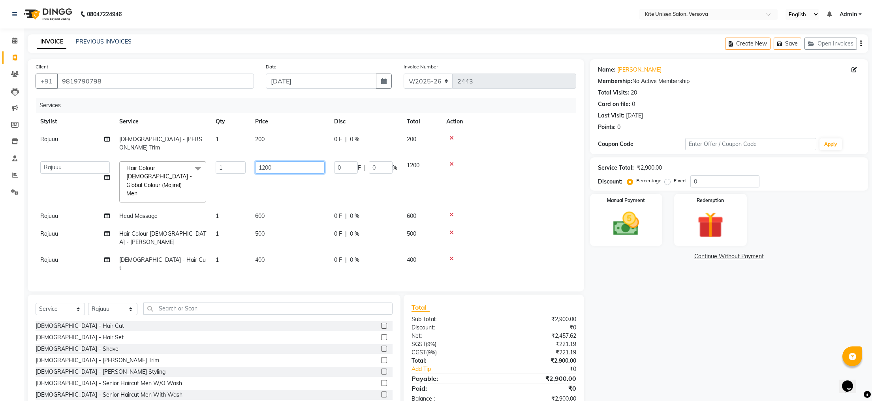
click at [309, 161] on input "1200" at bounding box center [290, 167] width 70 height 12
type input "1"
type input "1300"
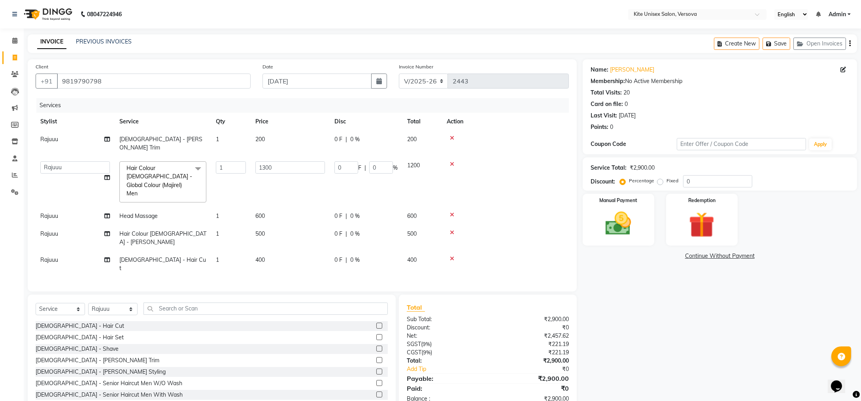
click at [620, 346] on div "Name: [PERSON_NAME] Membership: No Active Membership Total Visits: 20 Card on f…" at bounding box center [722, 235] width 280 height 352
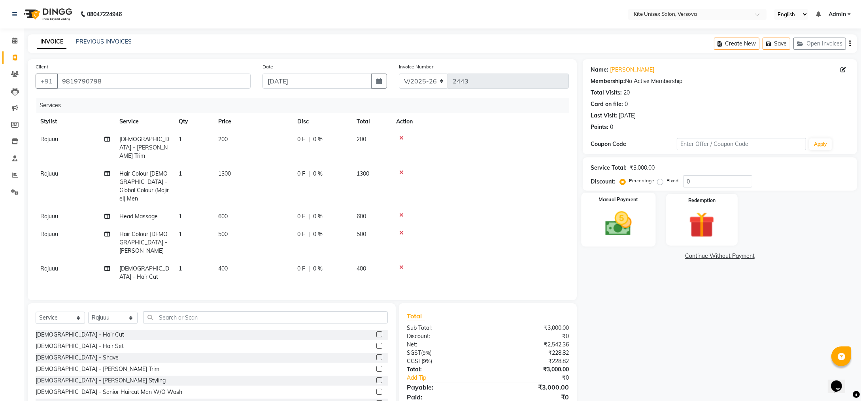
click at [610, 230] on img at bounding box center [617, 223] width 43 height 31
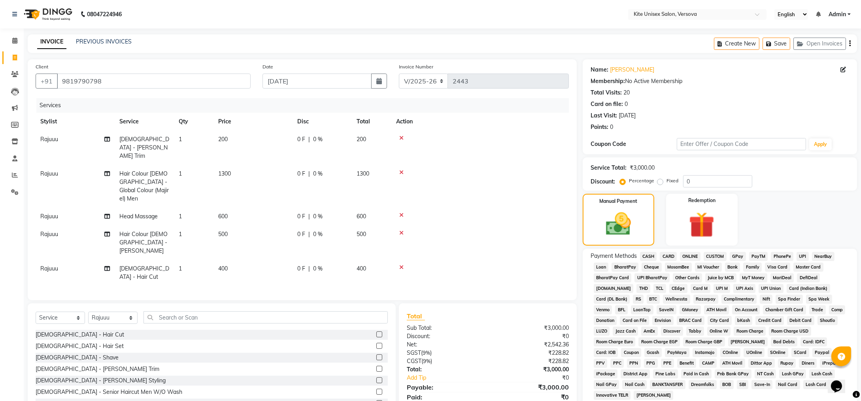
click at [737, 256] on span "GPay" at bounding box center [737, 256] width 16 height 9
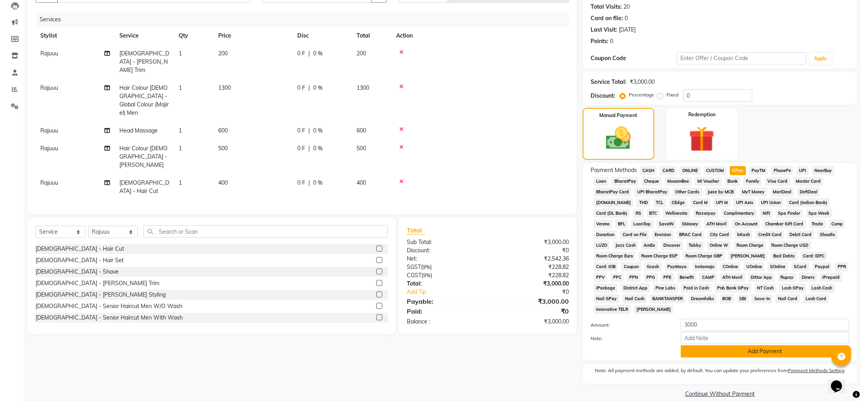
click at [695, 345] on button "Add Payment" at bounding box center [764, 351] width 168 height 12
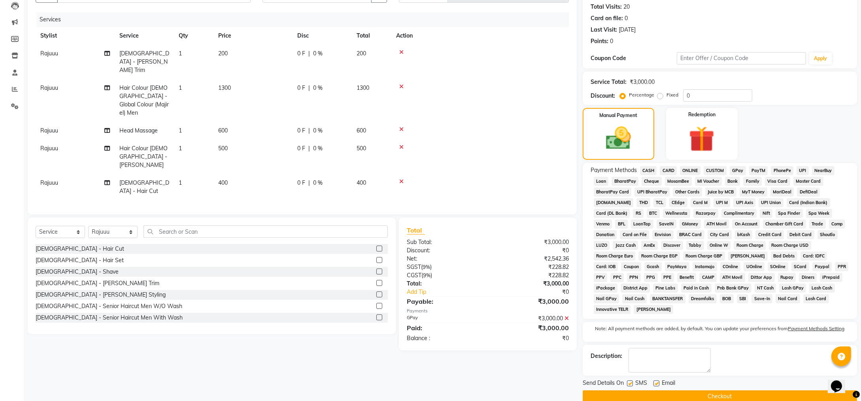
click at [629, 380] on label at bounding box center [630, 383] width 6 height 6
click at [629, 381] on input "checkbox" at bounding box center [629, 383] width 5 height 5
checkbox input "false"
click at [656, 380] on label at bounding box center [656, 383] width 6 height 6
click at [656, 381] on input "checkbox" at bounding box center [655, 383] width 5 height 5
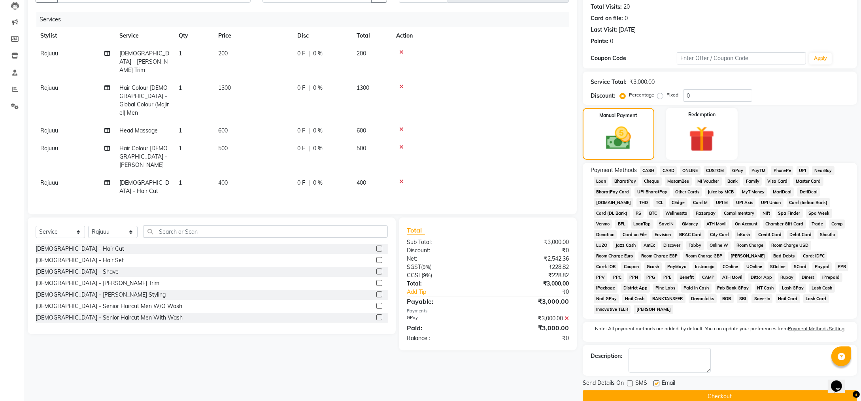
checkbox input "false"
click at [655, 390] on button "Checkout" at bounding box center [719, 396] width 274 height 12
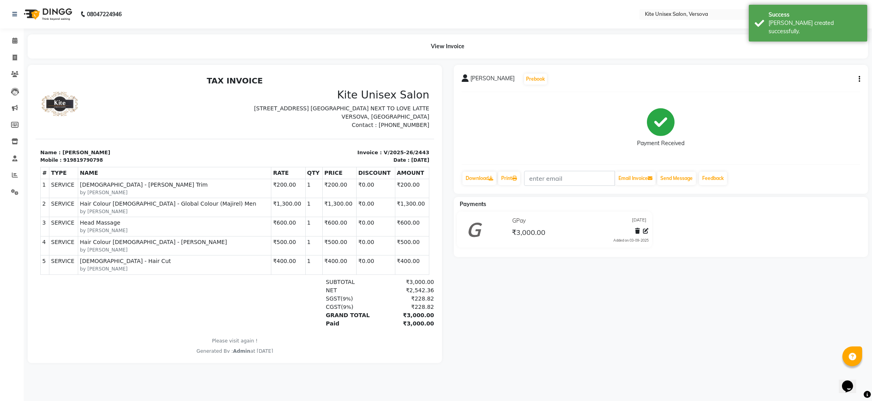
select select "6093"
select select "service"
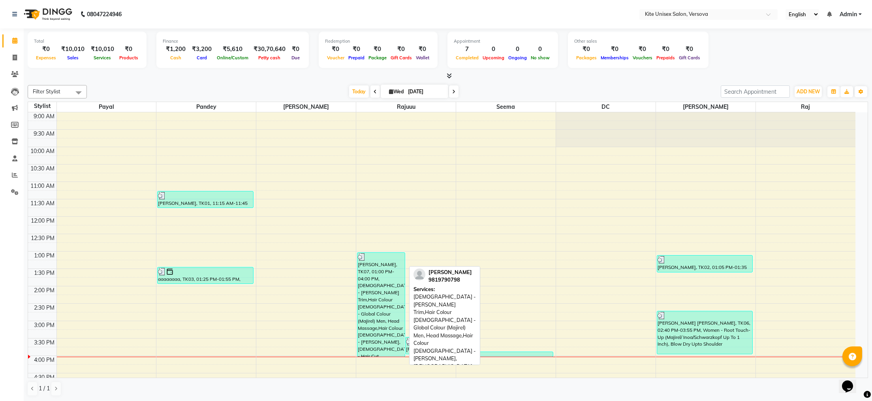
click at [372, 273] on div "[PERSON_NAME], TK07, 01:00 PM-04:00 PM, [DEMOGRAPHIC_DATA] - [PERSON_NAME] Trim…" at bounding box center [381, 304] width 47 height 104
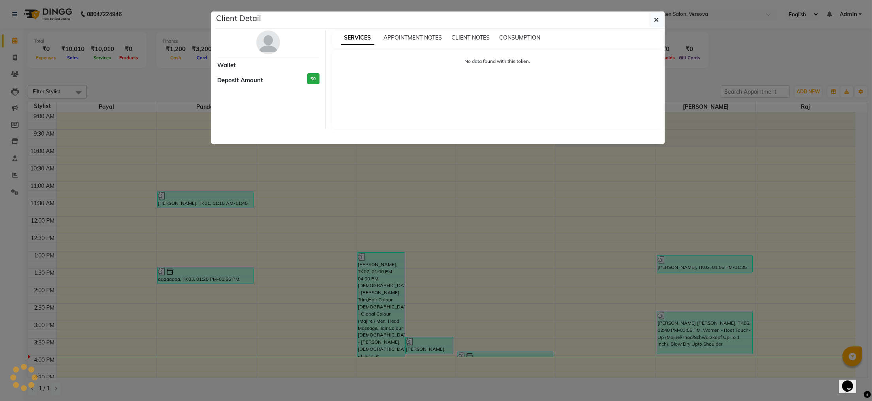
select select "3"
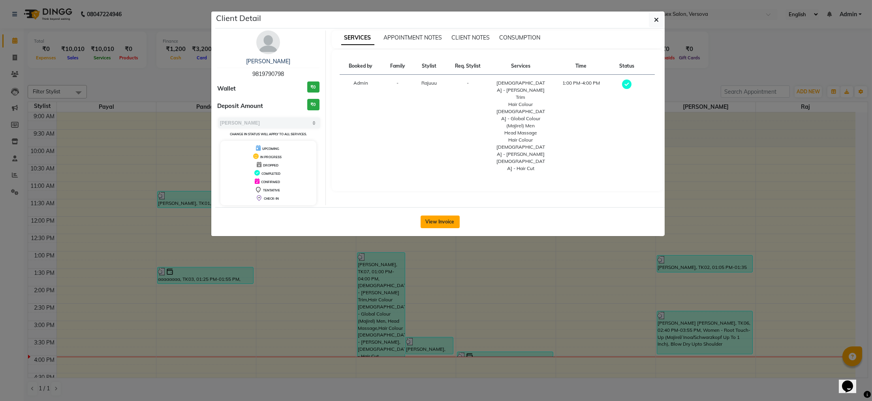
click at [430, 222] on button "View Invoice" at bounding box center [440, 221] width 39 height 13
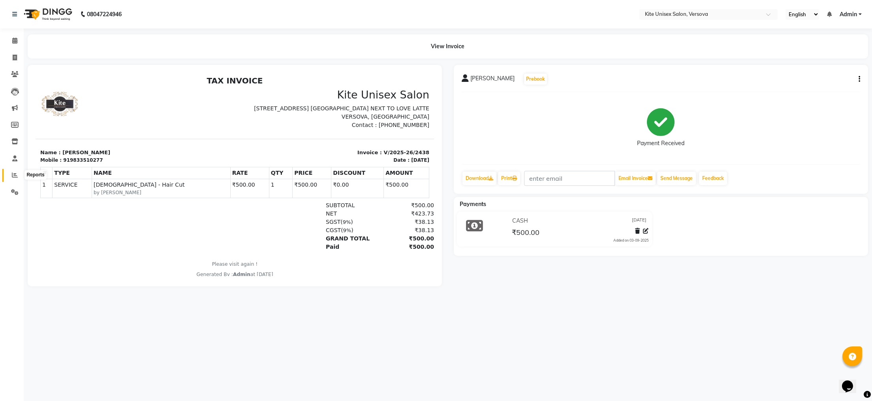
click at [12, 173] on icon at bounding box center [15, 175] width 6 height 6
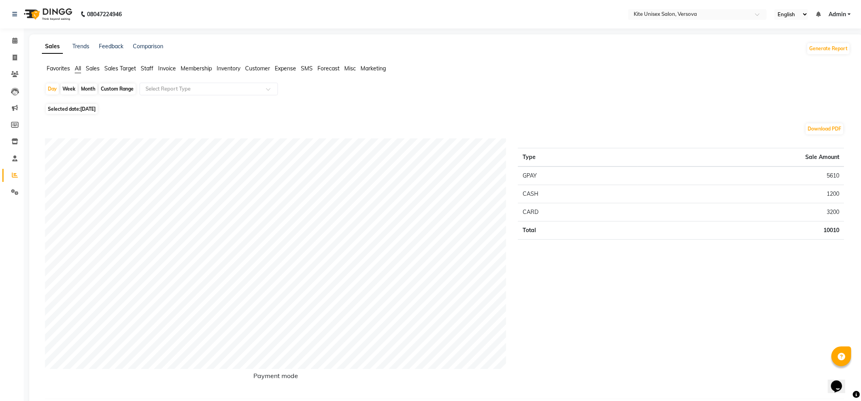
click at [87, 87] on div "Month" at bounding box center [88, 88] width 18 height 11
select select "9"
select select "2025"
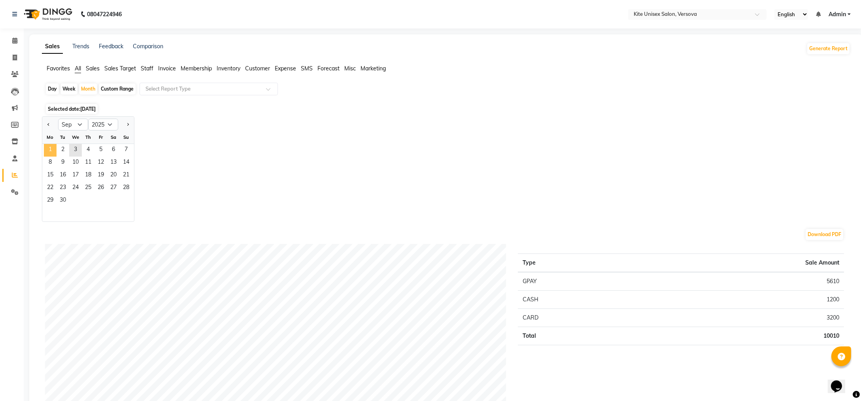
click at [53, 147] on span "1" at bounding box center [50, 150] width 13 height 13
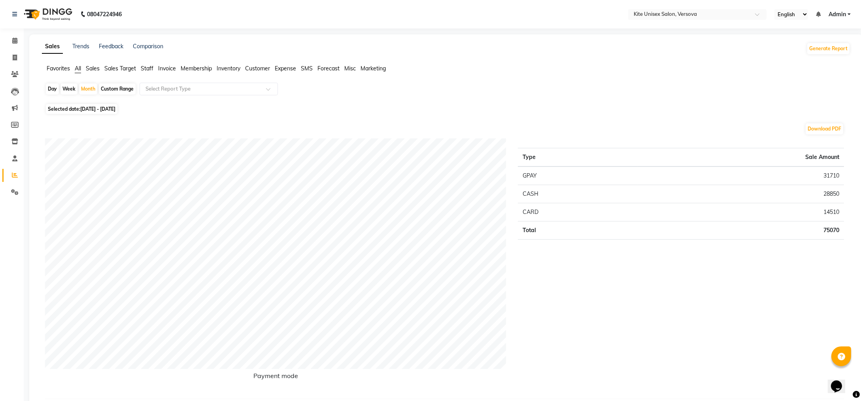
click at [145, 68] on span "Staff" at bounding box center [147, 68] width 13 height 7
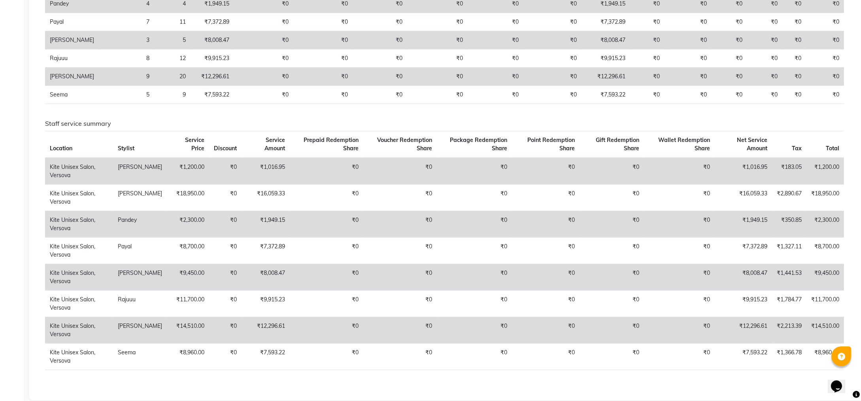
scroll to position [217, 0]
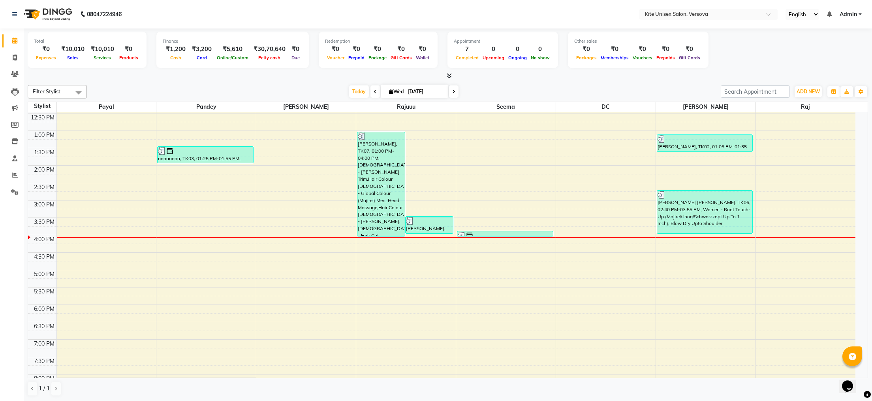
scroll to position [158, 0]
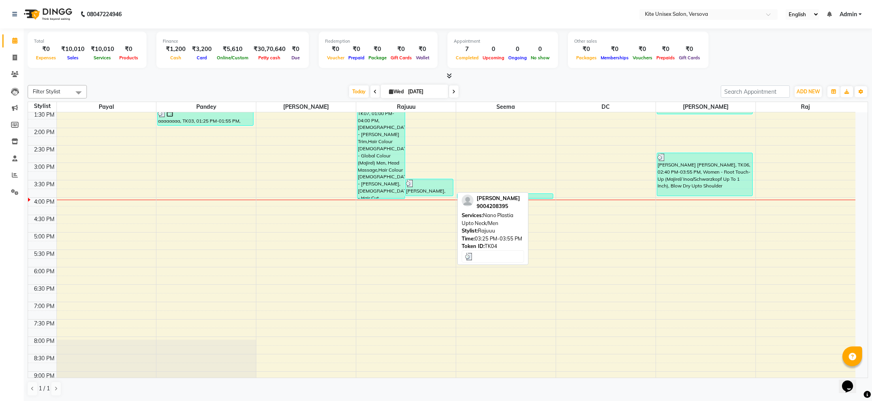
click at [420, 192] on div "[PERSON_NAME], TK04, 03:25 PM-03:55 PM, Nano Plastia Upto Neck/Men" at bounding box center [429, 187] width 47 height 17
select select "3"
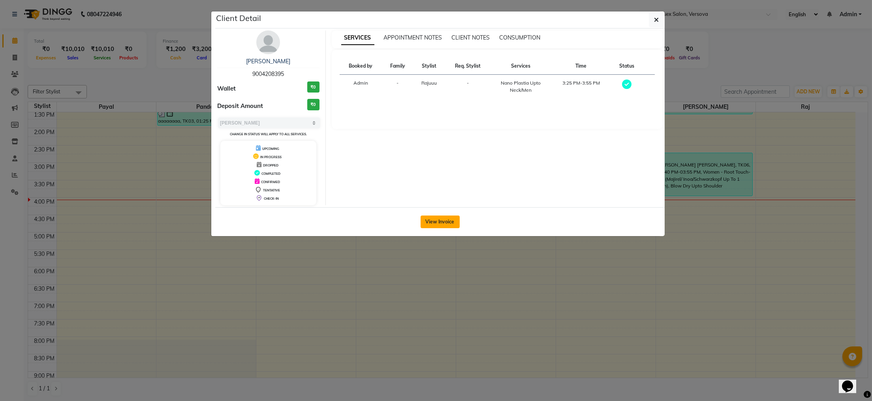
click at [432, 220] on button "View Invoice" at bounding box center [440, 221] width 39 height 13
